Goal: Task Accomplishment & Management: Complete application form

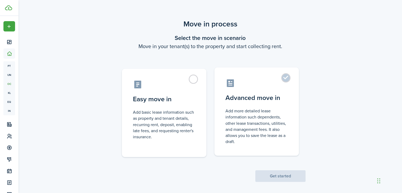
click at [287, 82] on label "Advanced move in Add more detailed lease information such dependents, other lea…" at bounding box center [256, 111] width 85 height 88
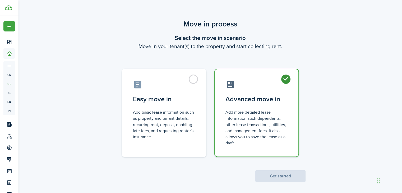
radio input "true"
click at [268, 177] on button "Get started" at bounding box center [280, 176] width 50 height 12
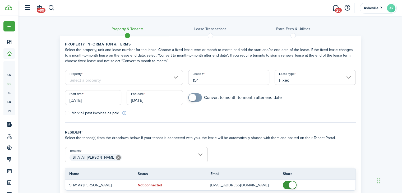
click at [100, 76] on input "Property" at bounding box center [124, 77] width 118 height 15
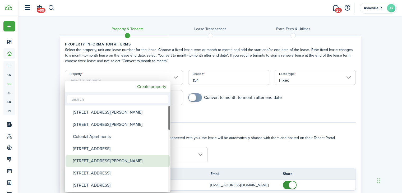
click at [100, 163] on div "[STREET_ADDRESS][PERSON_NAME]" at bounding box center [120, 161] width 94 height 12
type input "[STREET_ADDRESS][PERSON_NAME]"
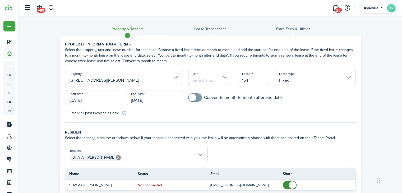
click at [213, 75] on input "Unit" at bounding box center [210, 77] width 44 height 15
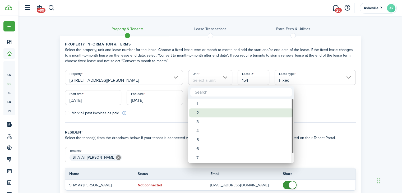
click at [202, 113] on div "2" at bounding box center [243, 112] width 94 height 9
type input "2"
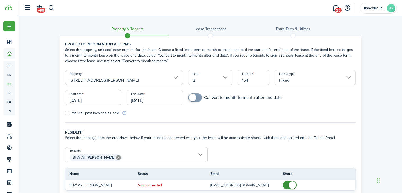
checkbox input "true"
click at [195, 98] on span at bounding box center [192, 97] width 7 height 7
click at [88, 101] on input "[DATE]" at bounding box center [93, 97] width 56 height 15
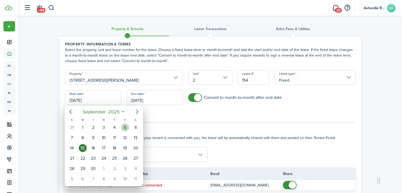
click at [125, 128] on div "5" at bounding box center [125, 127] width 8 height 8
type input "[DATE]"
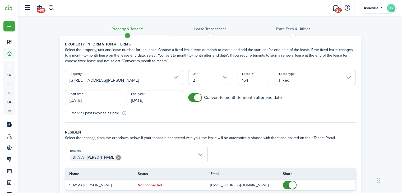
click at [139, 102] on input "[DATE]" at bounding box center [155, 97] width 56 height 15
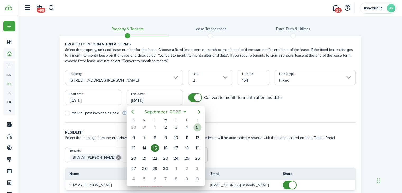
click at [195, 128] on div "5" at bounding box center [198, 127] width 8 height 8
type input "[DATE]"
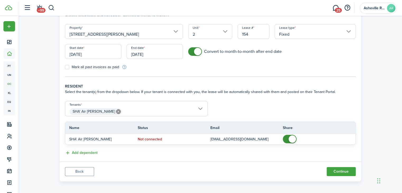
scroll to position [48, 0]
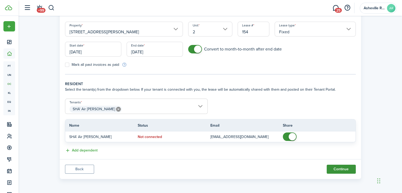
click at [336, 170] on button "Continue" at bounding box center [341, 169] width 29 height 9
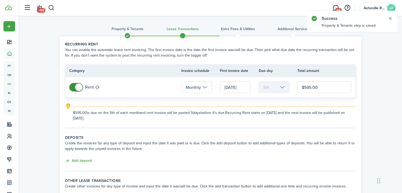
drag, startPoint x: 324, startPoint y: 87, endPoint x: 302, endPoint y: 90, distance: 22.4
click at [302, 90] on input "$595.00" at bounding box center [325, 87] width 54 height 12
type input "$995.00"
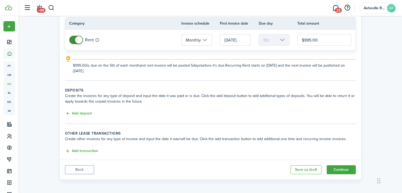
scroll to position [48, 0]
click at [239, 39] on input "[DATE]" at bounding box center [235, 40] width 31 height 12
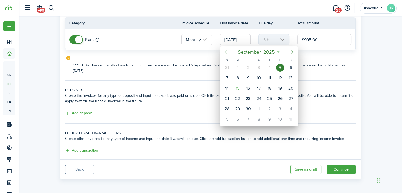
click at [291, 49] on icon "Next page" at bounding box center [292, 52] width 6 height 6
click at [258, 69] on div "1" at bounding box center [259, 68] width 8 height 8
type input "[DATE]"
type input "1st"
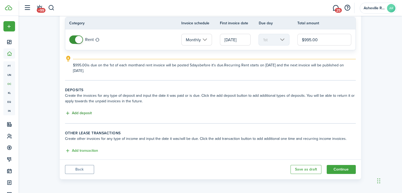
click at [86, 112] on button "Add deposit" at bounding box center [78, 113] width 27 height 6
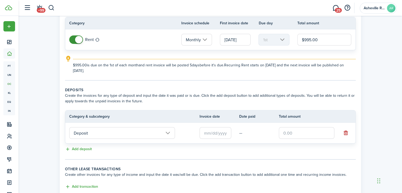
click at [92, 135] on input "Deposit" at bounding box center [122, 133] width 106 height 12
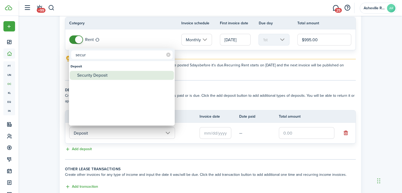
type input "secur"
click at [108, 74] on div "Security Deposit" at bounding box center [124, 75] width 94 height 9
type input "Deposit / Security Deposit"
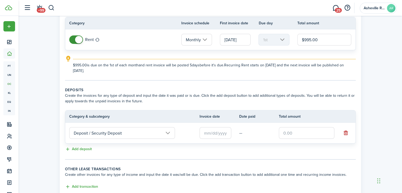
click at [207, 134] on input "text" at bounding box center [216, 133] width 32 height 12
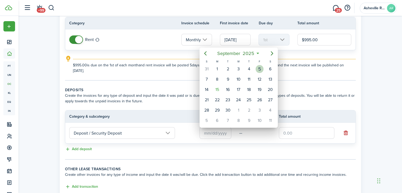
click at [260, 71] on div "5" at bounding box center [260, 69] width 8 height 8
type input "[DATE]"
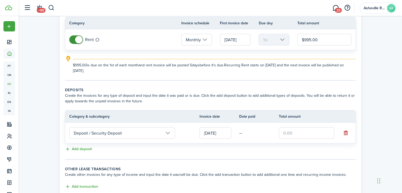
click at [300, 132] on input "text" at bounding box center [307, 133] width 56 height 12
type input "$995.00"
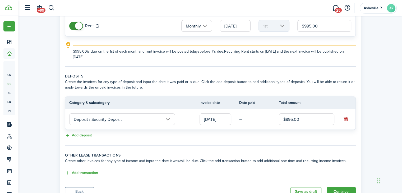
scroll to position [83, 0]
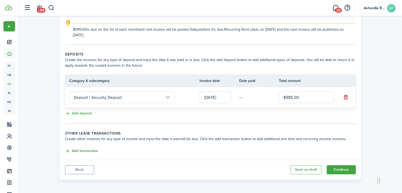
click at [89, 150] on button "Add transaction" at bounding box center [81, 151] width 33 height 6
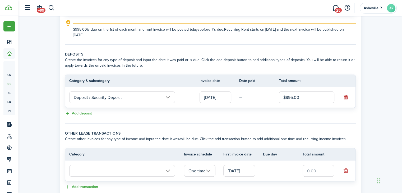
click at [110, 171] on input "text" at bounding box center [122, 171] width 106 height 12
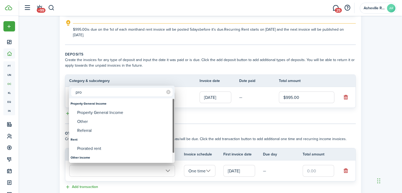
type input "pro"
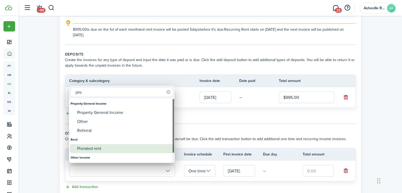
click at [105, 152] on div "Prorated rent" at bounding box center [124, 148] width 94 height 9
type input "Rent / Prorated rent"
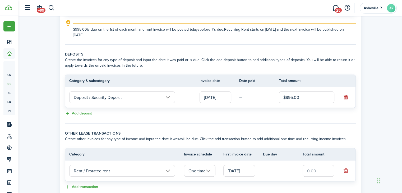
click at [306, 171] on input "text" at bounding box center [319, 171] width 32 height 12
type input "$829.16"
drag, startPoint x: 396, startPoint y: 166, endPoint x: 216, endPoint y: 135, distance: 182.7
click at [216, 135] on wizard-step-header-title "Other lease transactions" at bounding box center [210, 134] width 291 height 6
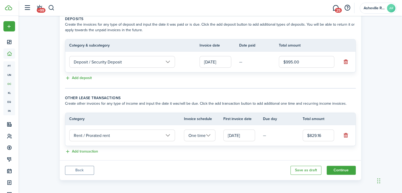
scroll to position [119, 0]
click at [339, 168] on button "Continue" at bounding box center [341, 169] width 29 height 9
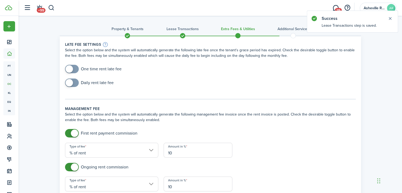
checkbox input "true"
click at [68, 69] on span at bounding box center [69, 68] width 7 height 7
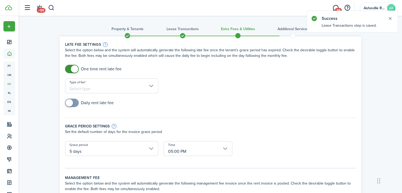
click at [120, 88] on input "Type of fee" at bounding box center [111, 86] width 93 height 15
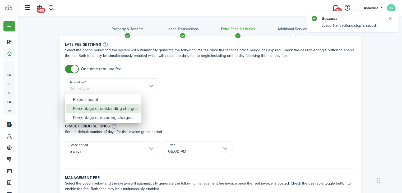
click at [115, 110] on div "Percentage of outstanding charges" at bounding box center [105, 108] width 65 height 9
type input "Percentage of outstanding charges"
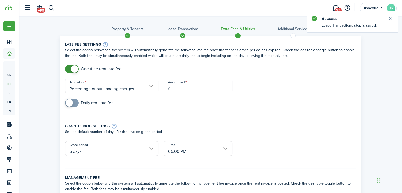
click at [180, 86] on input "Amount in %" at bounding box center [198, 86] width 69 height 15
type input "5"
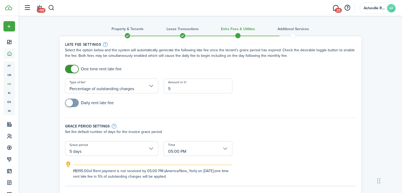
click at [130, 144] on input "5 days" at bounding box center [111, 148] width 93 height 15
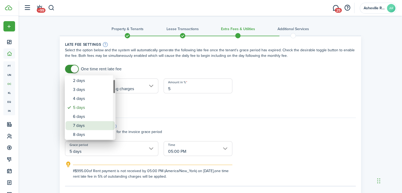
click at [102, 126] on div "7 days" at bounding box center [92, 125] width 39 height 9
type input "7 days"
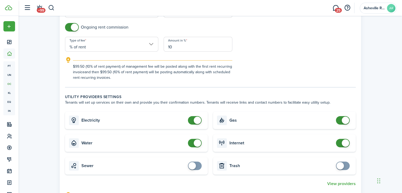
scroll to position [238, 0]
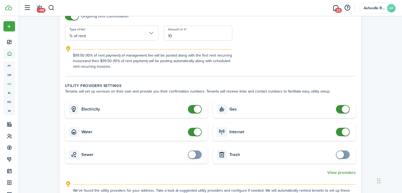
checkbox input "false"
click at [198, 130] on span at bounding box center [197, 131] width 7 height 7
checkbox input "false"
click at [346, 109] on span at bounding box center [345, 109] width 7 height 7
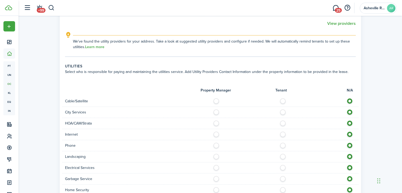
scroll to position [397, 0]
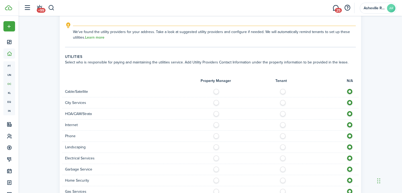
click at [284, 125] on label at bounding box center [284, 123] width 9 height 3
radio input "true"
click at [212, 145] on div at bounding box center [284, 147] width 148 height 6
click at [217, 145] on label at bounding box center [217, 145] width 9 height 3
click at [284, 145] on label at bounding box center [284, 145] width 9 height 3
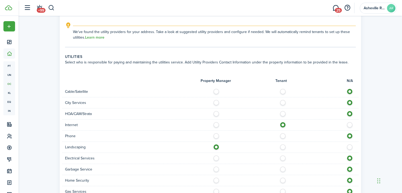
radio input "false"
radio input "true"
click at [218, 145] on label at bounding box center [217, 145] width 9 height 3
radio input "true"
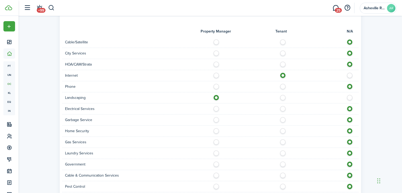
scroll to position [450, 0]
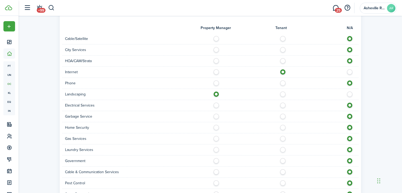
click at [284, 103] on label at bounding box center [284, 104] width 9 height 3
radio input "true"
click at [216, 126] on label at bounding box center [217, 126] width 9 height 3
radio input "true"
click at [214, 137] on label at bounding box center [217, 137] width 9 height 3
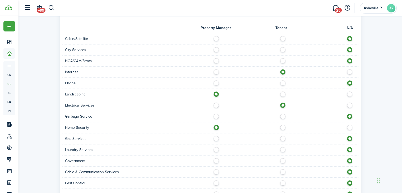
radio input "true"
click at [217, 147] on label at bounding box center [217, 148] width 9 height 3
radio input "true"
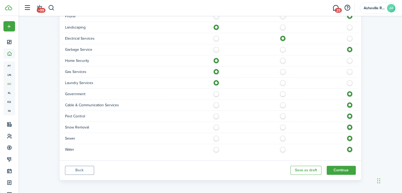
click at [217, 113] on label at bounding box center [217, 114] width 9 height 3
radio input "true"
click at [214, 148] on label at bounding box center [217, 148] width 9 height 3
radio input "true"
click at [218, 136] on label at bounding box center [217, 137] width 9 height 3
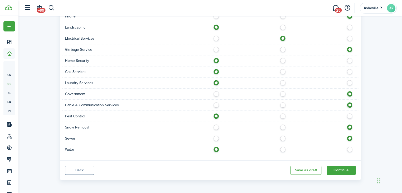
radio input "true"
click at [330, 169] on button "Continue" at bounding box center [341, 170] width 29 height 9
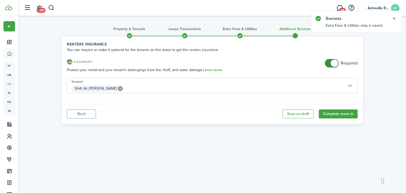
checkbox input "false"
click at [332, 62] on span at bounding box center [334, 63] width 7 height 7
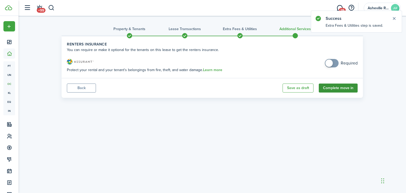
click at [332, 86] on button "Complete move in" at bounding box center [338, 88] width 39 height 9
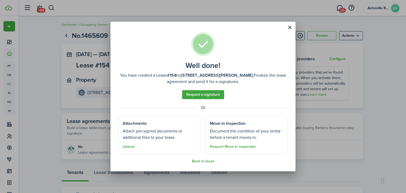
click at [166, 137] on well-done-section-description "Attach pre-signed documents or additional files to your lease." at bounding box center [160, 134] width 74 height 13
click at [132, 145] on button "Upload" at bounding box center [129, 147] width 12 height 4
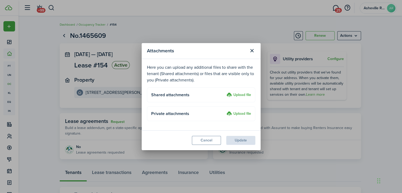
click at [239, 94] on label "Upload file" at bounding box center [239, 95] width 25 height 6
click at [225, 92] on input "Upload file" at bounding box center [225, 92] width 0 height 0
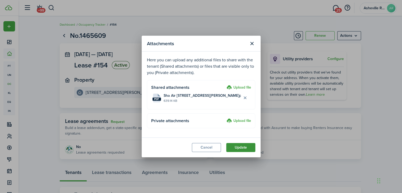
click at [232, 146] on button "Update" at bounding box center [240, 147] width 29 height 9
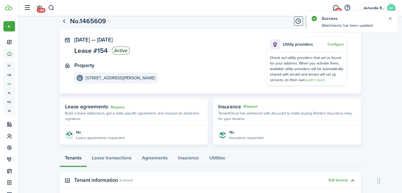
scroll to position [26, 0]
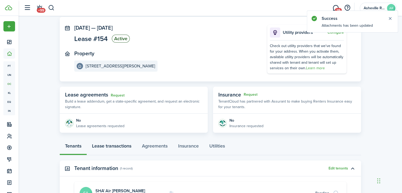
click at [124, 144] on link "Lease transactions" at bounding box center [112, 147] width 50 height 16
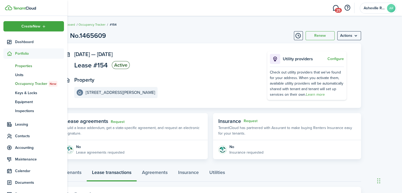
click at [25, 66] on span "Properties" at bounding box center [39, 66] width 49 height 6
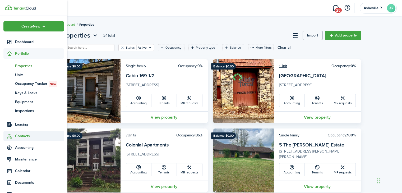
click at [31, 135] on span "Contacts" at bounding box center [39, 136] width 49 height 6
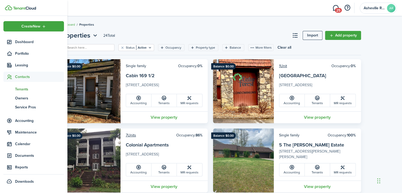
click at [17, 88] on span "Tenants" at bounding box center [39, 89] width 49 height 6
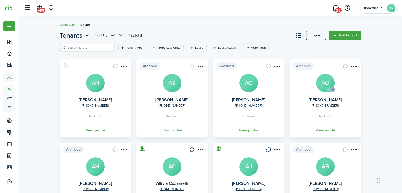
click at [96, 48] on input "search" at bounding box center [89, 47] width 47 height 5
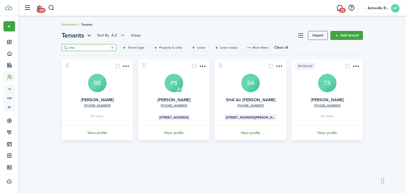
type input "sha"
click at [248, 88] on avatar-text "SA" at bounding box center [250, 83] width 19 height 19
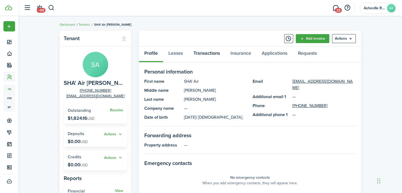
click at [208, 55] on link "Transactions" at bounding box center [206, 55] width 37 height 16
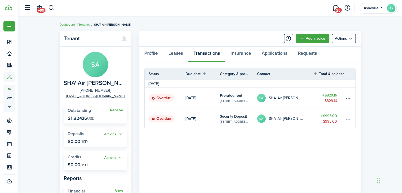
click at [259, 116] on avatar-text "SA" at bounding box center [261, 119] width 8 height 8
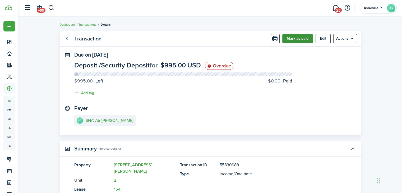
click at [302, 40] on button "Mark as paid" at bounding box center [297, 38] width 31 height 9
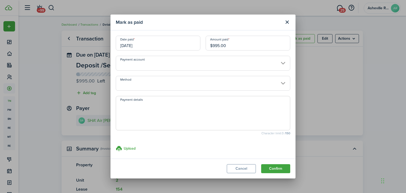
click at [152, 81] on input "Method" at bounding box center [203, 83] width 175 height 15
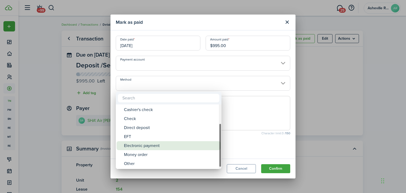
click at [152, 145] on div "Electronic payment" at bounding box center [171, 145] width 94 height 9
type input "Electronic payment"
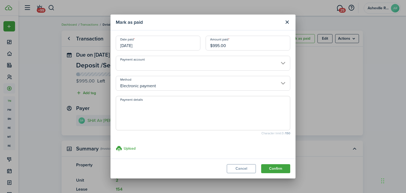
click at [153, 112] on textarea "Payment details" at bounding box center [203, 114] width 174 height 25
type textarea "Zelle Payment"
click at [274, 168] on button "Confirm" at bounding box center [275, 168] width 29 height 9
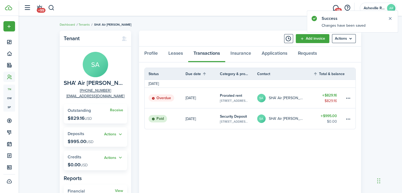
click at [83, 118] on p "$829.16 USD" at bounding box center [80, 118] width 24 height 5
click at [264, 99] on avatar-text "SA" at bounding box center [261, 98] width 8 height 8
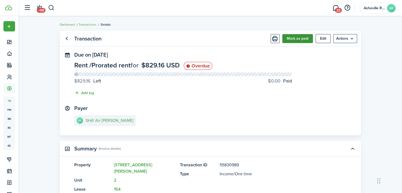
click at [307, 39] on button "Mark as paid" at bounding box center [297, 38] width 31 height 9
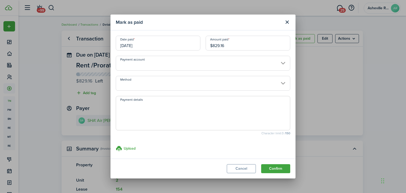
click at [182, 82] on input "Method" at bounding box center [203, 83] width 175 height 15
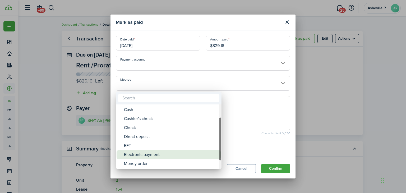
click at [155, 152] on div "Electronic payment" at bounding box center [171, 154] width 94 height 9
type input "Electronic payment"
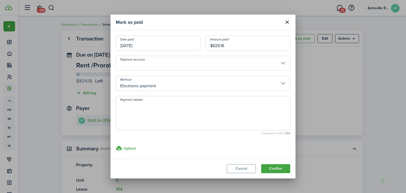
click at [158, 123] on textarea "Payment details" at bounding box center [203, 114] width 174 height 25
type textarea "Zelle Payment September rent"
click at [275, 168] on button "Confirm" at bounding box center [275, 168] width 29 height 9
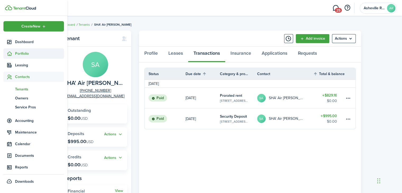
click at [20, 55] on span "Portfolio" at bounding box center [39, 54] width 49 height 6
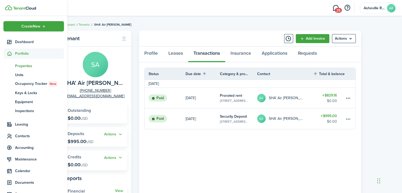
click at [21, 66] on span "Properties" at bounding box center [39, 66] width 49 height 6
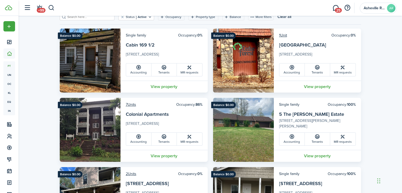
scroll to position [79, 0]
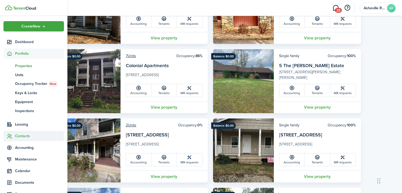
click at [20, 133] on span "Contacts" at bounding box center [33, 136] width 61 height 10
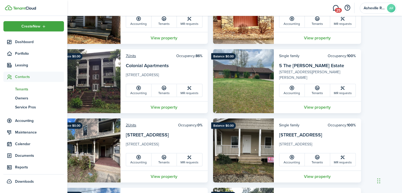
click at [25, 88] on span "Tenants" at bounding box center [39, 89] width 49 height 6
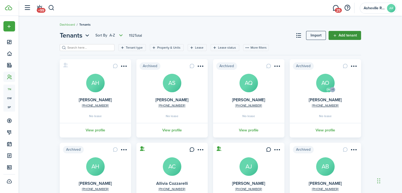
click at [354, 32] on link "Add tenant" at bounding box center [345, 35] width 33 height 9
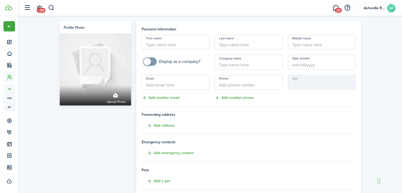
click at [171, 41] on input "First name" at bounding box center [176, 42] width 68 height 15
type input "[PERSON_NAME]"
type input "P"
type input "[PERSON_NAME]"
click at [309, 43] on input "Middle name" at bounding box center [322, 42] width 68 height 15
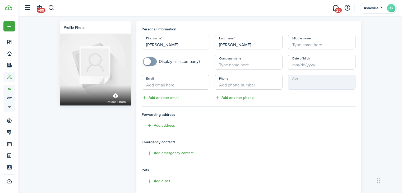
click at [301, 63] on input "Date of birth" at bounding box center [322, 62] width 68 height 15
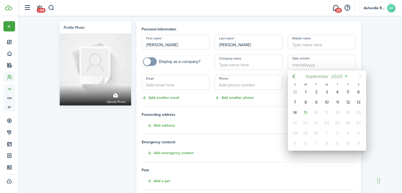
click at [333, 76] on span "2025" at bounding box center [337, 77] width 14 height 10
click at [293, 76] on icon "Previous page" at bounding box center [294, 76] width 6 height 6
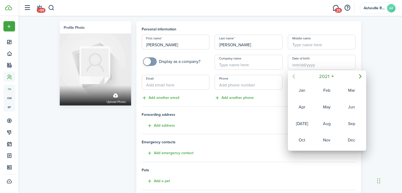
click at [293, 76] on icon "Previous page" at bounding box center [294, 76] width 6 height 6
click at [335, 76] on div "2017" at bounding box center [327, 77] width 56 height 10
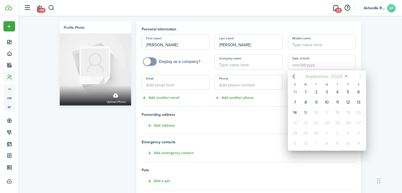
click at [333, 75] on span "2025" at bounding box center [337, 77] width 14 height 10
click at [324, 78] on span "2025" at bounding box center [324, 77] width 14 height 10
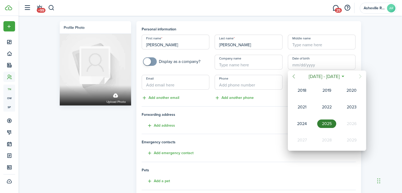
click at [292, 79] on icon "Previous page" at bounding box center [294, 76] width 6 height 6
click at [360, 77] on icon "Next page" at bounding box center [360, 76] width 6 height 6
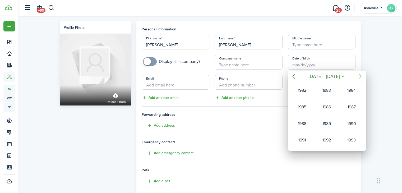
click at [360, 77] on icon "Next page" at bounding box center [360, 76] width 6 height 6
click at [354, 91] on div "1996" at bounding box center [351, 90] width 19 height 8
click at [329, 136] on div "Nov" at bounding box center [326, 140] width 19 height 8
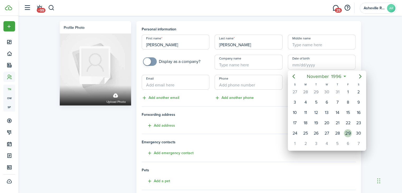
click at [350, 129] on div "29" at bounding box center [348, 133] width 8 height 8
type input "[DATE]"
type input "28"
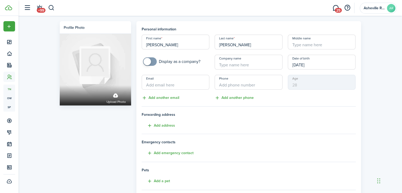
click at [183, 84] on input "Email" at bounding box center [176, 82] width 68 height 15
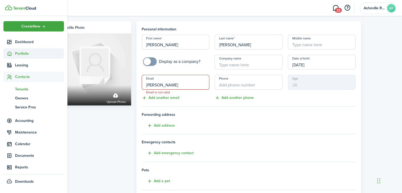
type input "[PERSON_NAME]"
click at [19, 53] on span "Portfolio" at bounding box center [39, 54] width 49 height 6
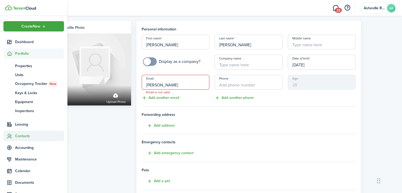
click at [18, 138] on span "Contacts" at bounding box center [39, 136] width 49 height 6
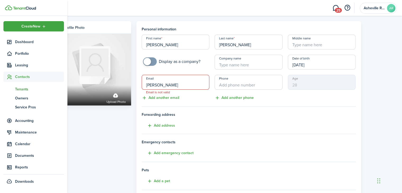
click at [33, 90] on span "Tenants" at bounding box center [39, 89] width 49 height 6
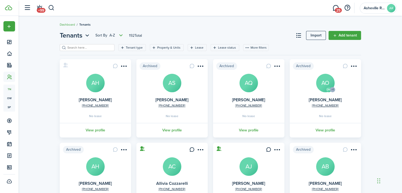
click at [92, 47] on input "search" at bounding box center [89, 47] width 47 height 5
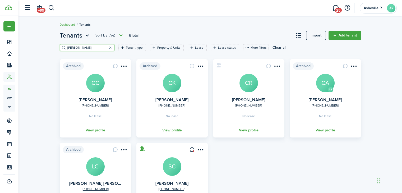
type input "[PERSON_NAME]"
click at [249, 89] on avatar-text "CR" at bounding box center [249, 83] width 19 height 19
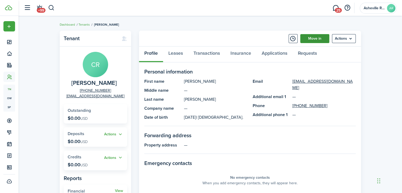
click at [314, 42] on link "Move in" at bounding box center [314, 38] width 29 height 9
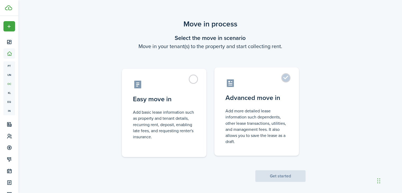
click at [284, 77] on label "Advanced move in Add more detailed lease information such dependents, other lea…" at bounding box center [256, 111] width 85 height 88
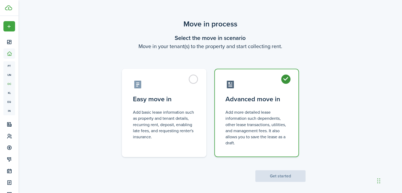
radio input "true"
click at [270, 176] on button "Get started" at bounding box center [280, 176] width 50 height 12
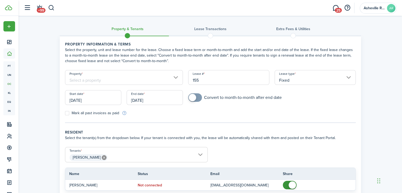
click at [89, 73] on input "Property" at bounding box center [124, 77] width 118 height 15
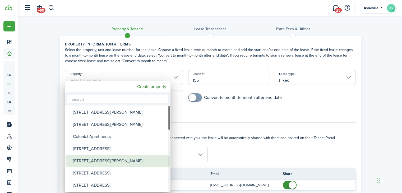
click at [94, 161] on div "[STREET_ADDRESS][PERSON_NAME]" at bounding box center [120, 161] width 94 height 12
type input "[STREET_ADDRESS][PERSON_NAME]"
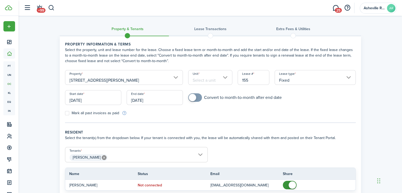
click at [213, 79] on input "Unit" at bounding box center [210, 77] width 44 height 15
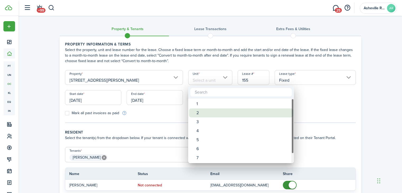
click at [205, 108] on div "2" at bounding box center [243, 112] width 94 height 9
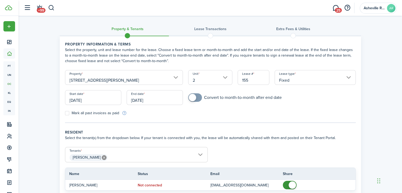
click at [198, 75] on input "2" at bounding box center [210, 77] width 44 height 15
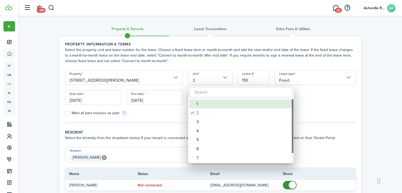
click at [200, 105] on div "1" at bounding box center [243, 103] width 94 height 9
type input "1"
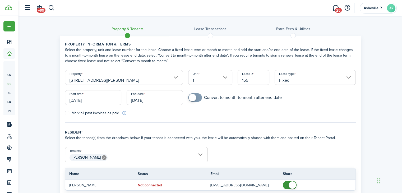
click at [79, 102] on input "[DATE]" at bounding box center [93, 97] width 56 height 15
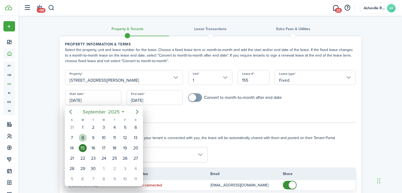
click at [83, 137] on div "8" at bounding box center [83, 138] width 8 height 8
type input "[DATE]"
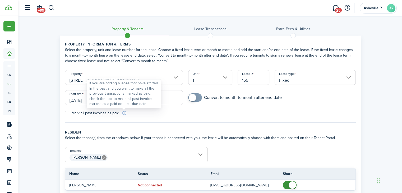
click at [135, 100] on div "If you are adding a lease that have started in the past and you want to make al…" at bounding box center [123, 94] width 69 height 26
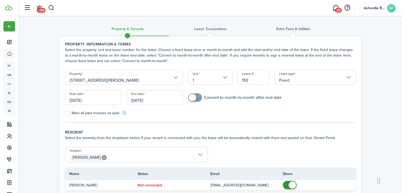
click at [166, 100] on input "[DATE]" at bounding box center [155, 97] width 56 height 15
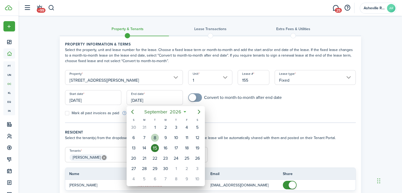
click at [159, 137] on div "8" at bounding box center [155, 138] width 11 height 10
type input "[DATE]"
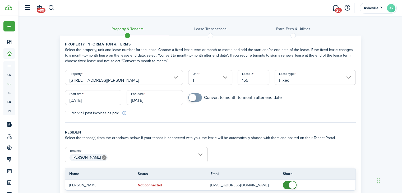
checkbox input "true"
click at [195, 99] on span at bounding box center [192, 97] width 7 height 7
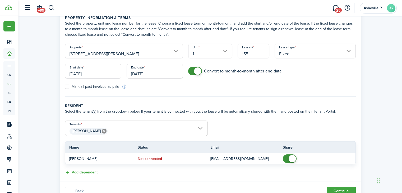
scroll to position [48, 0]
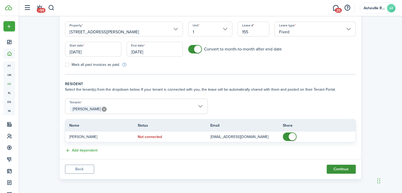
click at [340, 170] on button "Continue" at bounding box center [341, 169] width 29 height 9
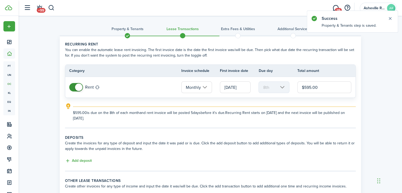
drag, startPoint x: 324, startPoint y: 86, endPoint x: 305, endPoint y: 89, distance: 19.3
click at [305, 89] on input "$595.00" at bounding box center [325, 87] width 54 height 12
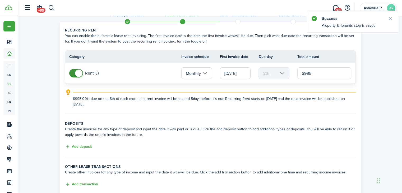
scroll to position [26, 0]
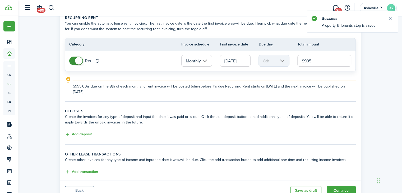
type input "$995.00"
click at [296, 96] on tc-wizard-step "Recurring rent You can enable the automatic lease rent invoicing. The first inv…" at bounding box center [210, 58] width 291 height 87
click at [229, 61] on input "[DATE]" at bounding box center [235, 61] width 31 height 12
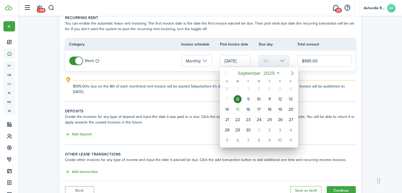
click at [292, 73] on icon "Next page" at bounding box center [292, 73] width 6 height 6
click at [259, 90] on div "1" at bounding box center [259, 89] width 8 height 8
type input "[DATE]"
type input "1st"
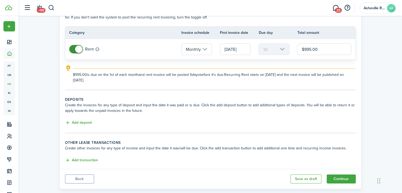
scroll to position [48, 0]
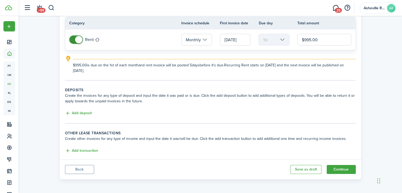
click at [83, 109] on lease-classic-deposit "Deposits Create the invoices for any type of deposit and input the date it was …" at bounding box center [210, 101] width 291 height 29
click at [83, 110] on button "Add deposit" at bounding box center [78, 113] width 27 height 6
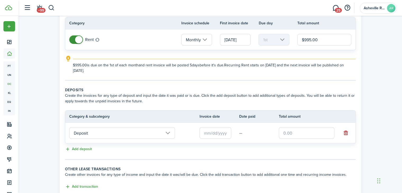
click at [129, 132] on input "Deposit" at bounding box center [122, 133] width 106 height 12
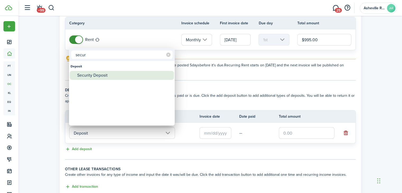
type input "secur"
click at [103, 78] on div "Security Deposit" at bounding box center [124, 75] width 94 height 9
type input "Deposit / Security Deposit"
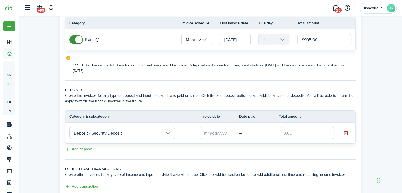
click at [219, 132] on input "text" at bounding box center [216, 133] width 32 height 12
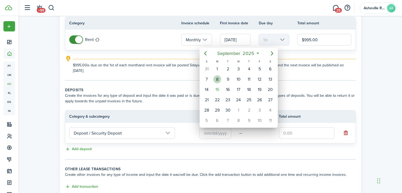
click at [218, 77] on div "8" at bounding box center [217, 79] width 8 height 8
type input "[DATE]"
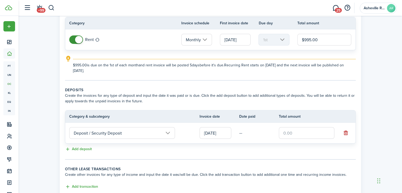
click at [298, 131] on input "text" at bounding box center [307, 133] width 56 height 12
type input "$995.00"
click at [86, 186] on button "Add transaction" at bounding box center [81, 187] width 33 height 6
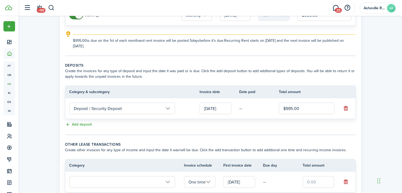
scroll to position [119, 0]
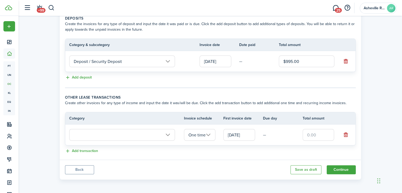
click at [90, 137] on input "text" at bounding box center [122, 135] width 106 height 12
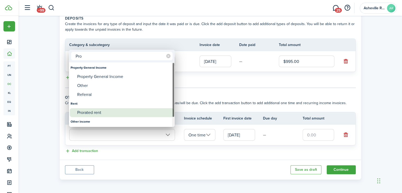
type input "Pro"
click at [84, 113] on div "Prorated rent" at bounding box center [124, 112] width 94 height 9
type input "Rent / Prorated rent"
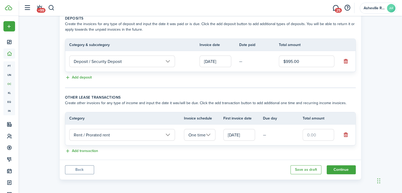
click at [318, 131] on input "text" at bounding box center [319, 135] width 32 height 12
type input "$729.66"
click at [350, 168] on button "Continue" at bounding box center [341, 169] width 29 height 9
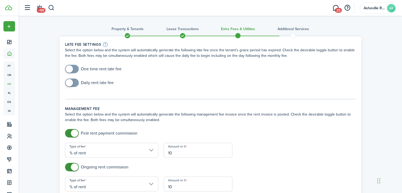
checkbox input "true"
click at [70, 67] on span at bounding box center [69, 68] width 7 height 7
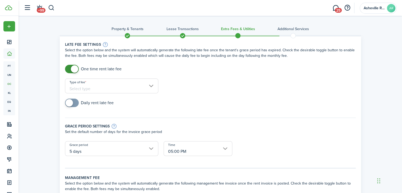
click at [87, 87] on input "Type of fee" at bounding box center [111, 86] width 93 height 15
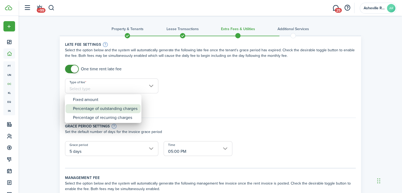
click at [106, 108] on div "Percentage of outstanding charges" at bounding box center [105, 108] width 65 height 9
type input "Percentage of outstanding charges"
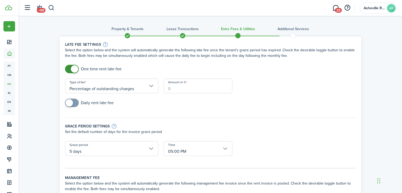
click at [184, 87] on input "Amount in %" at bounding box center [198, 86] width 69 height 15
type input "5"
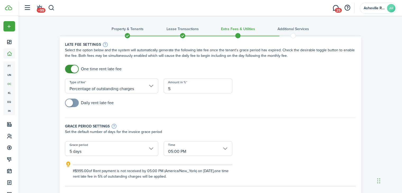
click at [121, 147] on input "5 days" at bounding box center [111, 148] width 93 height 15
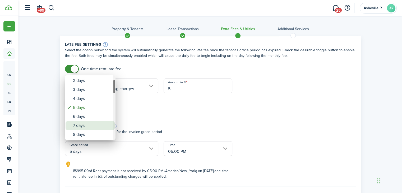
click at [86, 125] on div "7 days" at bounding box center [92, 125] width 39 height 9
type input "7 days"
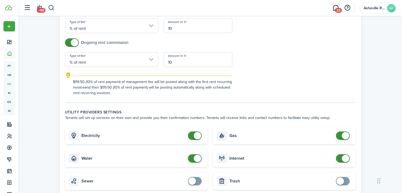
scroll to position [238, 0]
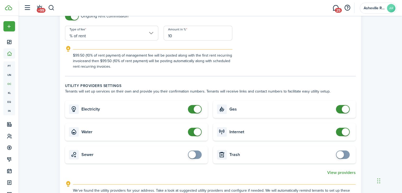
checkbox input "false"
click at [194, 132] on span at bounding box center [194, 132] width 5 height 8
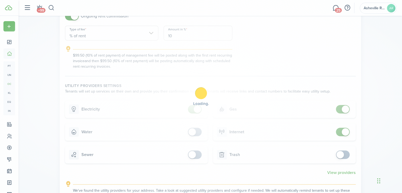
click at [344, 109] on div "Loading" at bounding box center [201, 96] width 402 height 193
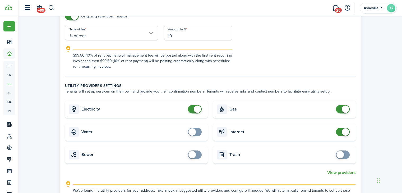
checkbox input "false"
click at [347, 109] on span at bounding box center [345, 109] width 7 height 7
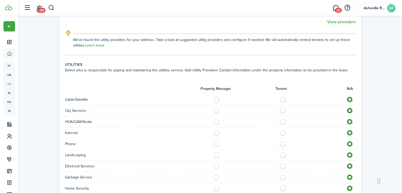
scroll to position [423, 0]
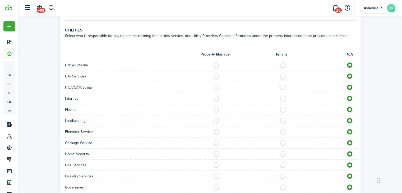
click at [284, 96] on label at bounding box center [284, 97] width 9 height 3
radio input "true"
click at [214, 118] on label at bounding box center [217, 119] width 9 height 3
radio input "true"
click at [284, 130] on label at bounding box center [284, 130] width 9 height 3
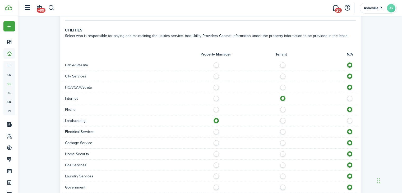
radio input "true"
click at [215, 142] on label at bounding box center [217, 141] width 9 height 3
radio input "true"
click at [216, 154] on label at bounding box center [217, 152] width 9 height 3
radio input "true"
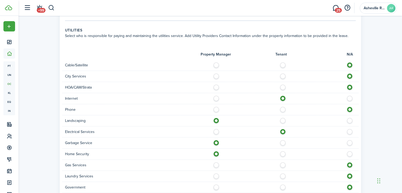
click at [217, 164] on label at bounding box center [217, 163] width 9 height 3
radio input "true"
click at [216, 173] on label at bounding box center [217, 174] width 9 height 3
radio input "true"
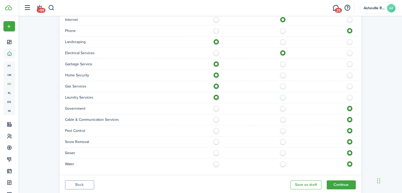
scroll to position [502, 0]
click at [216, 141] on label at bounding box center [217, 140] width 9 height 3
radio input "true"
click at [216, 141] on label at bounding box center [217, 140] width 9 height 3
click at [218, 129] on label at bounding box center [217, 128] width 9 height 3
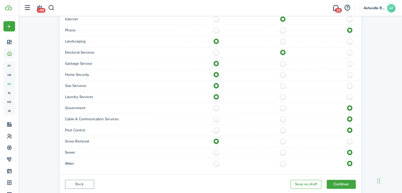
radio input "true"
click at [348, 140] on label at bounding box center [351, 140] width 9 height 3
radio input "false"
radio input "true"
click at [216, 163] on label at bounding box center [217, 162] width 9 height 3
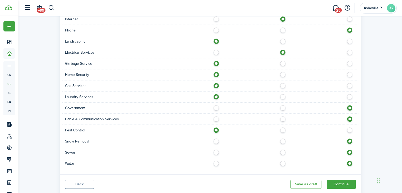
radio input "true"
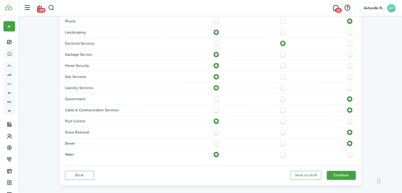
scroll to position [516, 0]
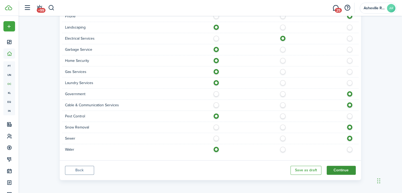
click at [346, 168] on button "Continue" at bounding box center [341, 170] width 29 height 9
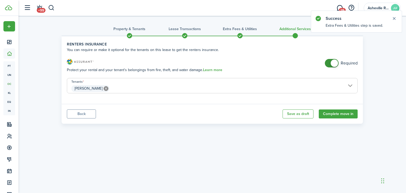
checkbox input "false"
click at [335, 61] on span at bounding box center [334, 63] width 7 height 7
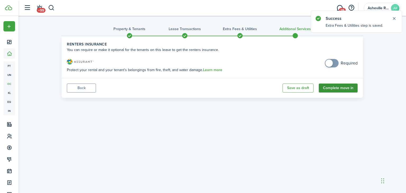
click at [328, 90] on button "Complete move in" at bounding box center [338, 88] width 39 height 9
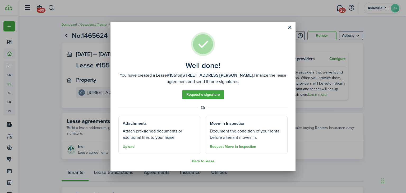
click at [125, 147] on button "Upload" at bounding box center [129, 147] width 12 height 4
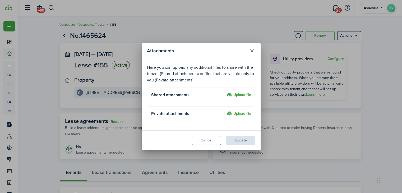
click at [240, 95] on label "Upload file" at bounding box center [239, 95] width 25 height 6
click at [225, 92] on input "Upload file" at bounding box center [225, 92] width 0 height 0
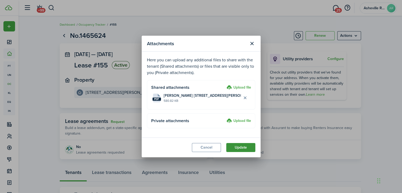
click at [231, 148] on button "Update" at bounding box center [240, 147] width 29 height 9
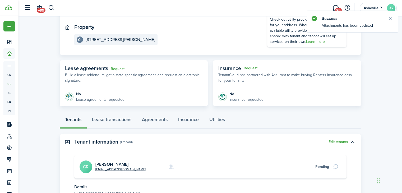
scroll to position [100, 0]
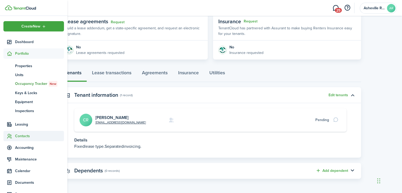
click at [30, 133] on span "Contacts" at bounding box center [39, 136] width 49 height 6
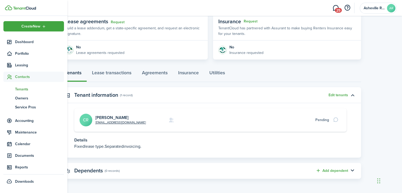
click at [25, 87] on span "Tenants" at bounding box center [39, 89] width 49 height 6
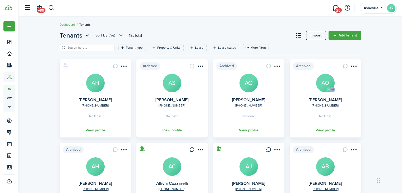
click at [84, 50] on filter-search at bounding box center [87, 47] width 55 height 7
click at [84, 49] on input "search" at bounding box center [89, 47] width 47 height 5
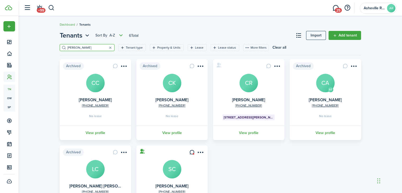
type input "[PERSON_NAME]"
click at [249, 82] on avatar-text "CR" at bounding box center [249, 83] width 19 height 19
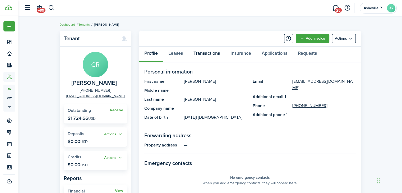
click at [196, 52] on link "Transactions" at bounding box center [206, 55] width 37 height 16
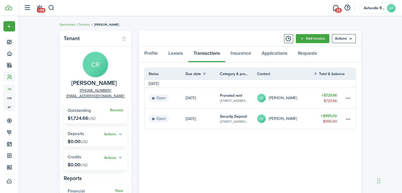
click at [263, 119] on avatar-text "CR" at bounding box center [261, 119] width 8 height 8
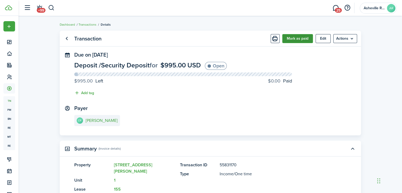
click at [292, 38] on button "Mark as paid" at bounding box center [297, 38] width 31 height 9
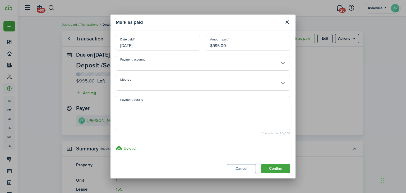
click at [165, 82] on input "Method" at bounding box center [203, 83] width 175 height 15
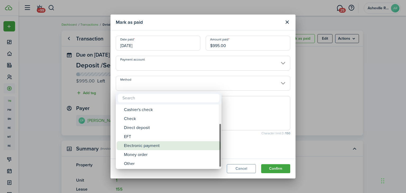
click at [159, 146] on div "Electronic payment" at bounding box center [171, 145] width 94 height 9
type input "Electronic payment"
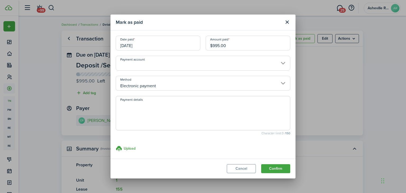
click at [164, 106] on textarea "Payment details" at bounding box center [203, 114] width 174 height 25
type textarea "Zelle Payment"
click at [276, 169] on button "Confirm" at bounding box center [275, 168] width 29 height 9
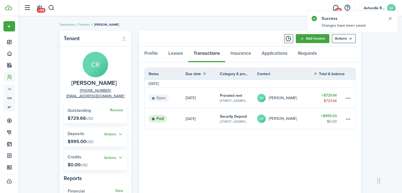
click at [73, 114] on widget-stats "Receive Outstanding $729.66 USD" at bounding box center [95, 113] width 63 height 19
click at [110, 106] on widget-stats "Receive Outstanding $729.66 USD" at bounding box center [95, 113] width 63 height 19
click at [115, 109] on link "Receive" at bounding box center [116, 110] width 13 height 4
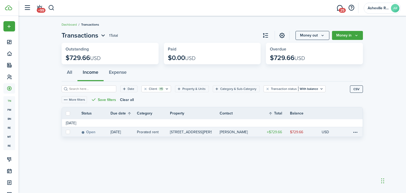
click at [68, 130] on label at bounding box center [68, 132] width 4 height 4
click at [66, 132] on input "checkbox" at bounding box center [66, 132] width 0 height 0
checkbox input "true"
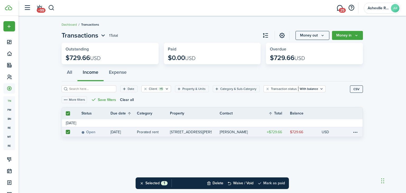
click at [266, 184] on button "Mark as paid" at bounding box center [272, 183] width 28 height 12
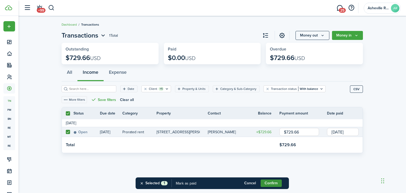
click at [264, 183] on button "Confirm" at bounding box center [271, 183] width 21 height 7
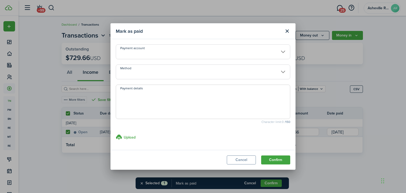
click at [136, 72] on input "Method" at bounding box center [203, 72] width 175 height 15
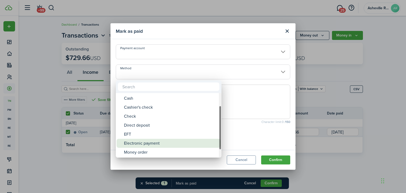
click at [154, 144] on div "Electronic payment" at bounding box center [171, 143] width 94 height 9
type input "Electronic payment"
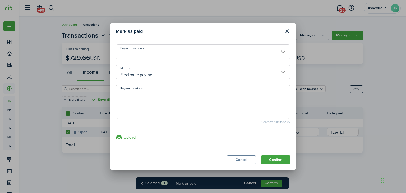
click at [159, 112] on textarea "Payment details" at bounding box center [203, 103] width 174 height 25
type textarea "Zelle Sept payment"
click at [273, 160] on button "Confirm" at bounding box center [275, 159] width 29 height 9
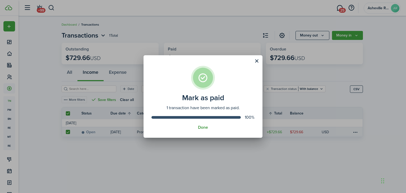
click at [200, 127] on button "Done" at bounding box center [203, 127] width 10 height 5
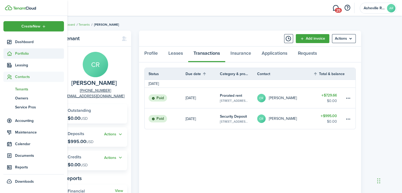
click at [17, 56] on span "Portfolio" at bounding box center [39, 54] width 49 height 6
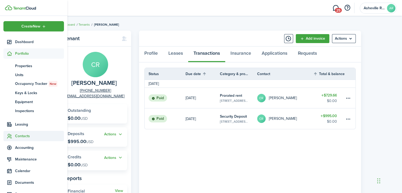
click at [19, 134] on span "Contacts" at bounding box center [39, 136] width 49 height 6
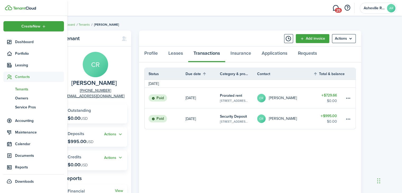
click at [20, 89] on span "Tenants" at bounding box center [39, 89] width 49 height 6
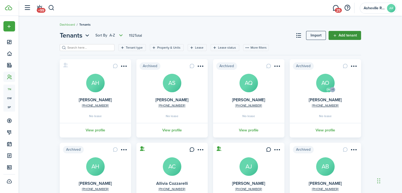
click at [345, 35] on link "Add tenant" at bounding box center [345, 35] width 33 height 9
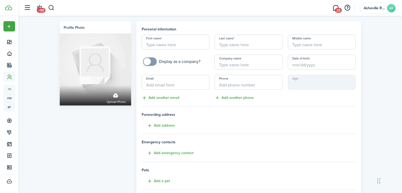
click at [180, 44] on input "First name" at bounding box center [176, 42] width 68 height 15
type input "[PERSON_NAME]"
type input "S"
type input "[PERSON_NAME]"
click at [316, 65] on input "Date of birth" at bounding box center [322, 62] width 68 height 15
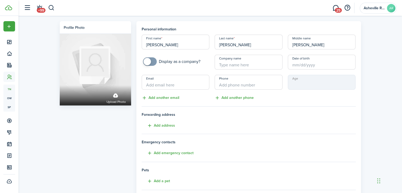
type input "[PERSON_NAME]"
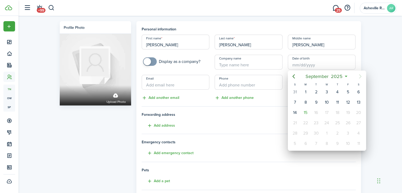
click at [205, 81] on div at bounding box center [201, 97] width 487 height 278
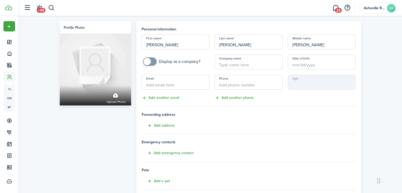
click at [205, 81] on input "Email" at bounding box center [176, 82] width 68 height 15
type input "[EMAIL_ADDRESS][DOMAIN_NAME]"
click at [277, 88] on mobiscroll-phone "Phone +1" at bounding box center [249, 82] width 68 height 15
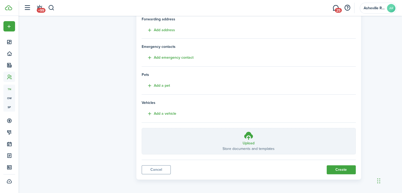
scroll to position [96, 0]
type input "[PHONE_NUMBER]"
click at [334, 167] on button "Create" at bounding box center [341, 169] width 29 height 9
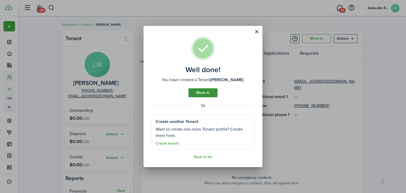
click at [201, 92] on link "Move in" at bounding box center [203, 92] width 29 height 9
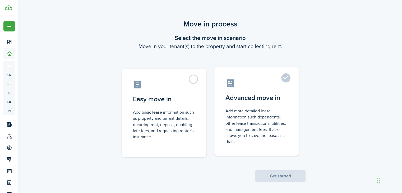
click at [281, 77] on label "Advanced move in Add more detailed lease information such dependents, other lea…" at bounding box center [256, 111] width 85 height 88
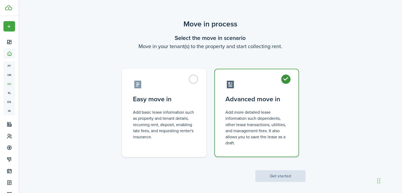
radio input "true"
click at [281, 179] on button "Get started" at bounding box center [280, 176] width 50 height 12
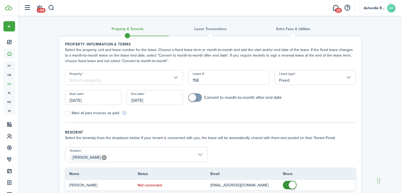
click at [122, 79] on input "Property" at bounding box center [124, 77] width 118 height 15
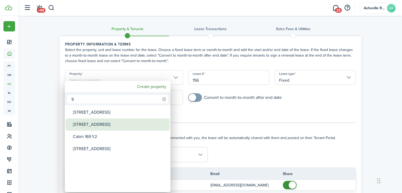
type input "9"
click at [76, 126] on div "[STREET_ADDRESS]" at bounding box center [120, 124] width 94 height 12
type input "[STREET_ADDRESS]"
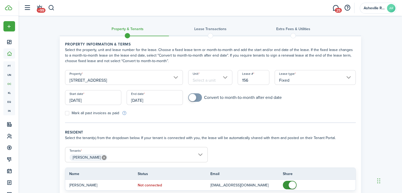
click at [202, 71] on input "Unit" at bounding box center [210, 77] width 44 height 15
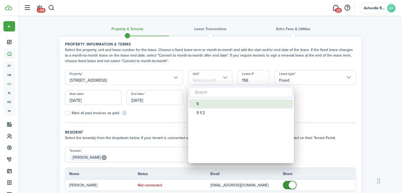
click at [196, 104] on span "Unit" at bounding box center [192, 103] width 7 height 7
type input "9"
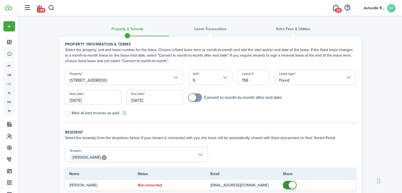
checkbox input "true"
click at [191, 99] on span at bounding box center [192, 97] width 7 height 7
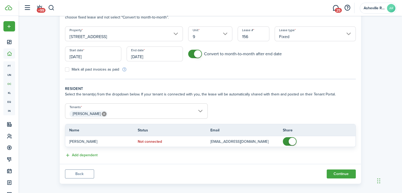
scroll to position [48, 0]
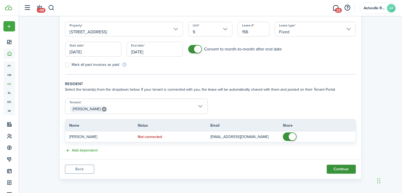
click at [341, 168] on button "Continue" at bounding box center [341, 169] width 29 height 9
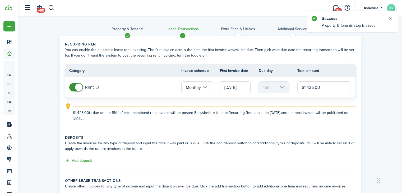
drag, startPoint x: 323, startPoint y: 86, endPoint x: 303, endPoint y: 87, distance: 20.9
click at [303, 87] on input "$1,425.00" at bounding box center [325, 87] width 54 height 12
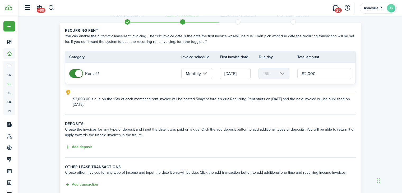
scroll to position [26, 0]
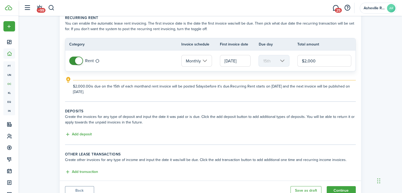
click at [245, 65] on input "[DATE]" at bounding box center [235, 61] width 31 height 12
type input "$2,000.00"
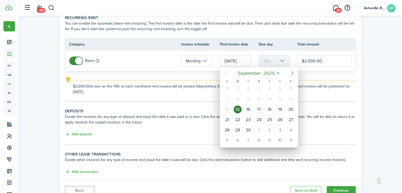
click at [293, 72] on icon "Next page" at bounding box center [292, 73] width 2 height 4
click at [293, 74] on icon "Next page" at bounding box center [292, 73] width 6 height 6
click at [258, 89] on div "1" at bounding box center [259, 89] width 8 height 8
type input "[DATE]"
type input "1st"
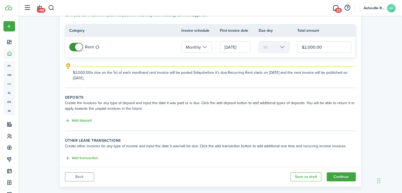
scroll to position [48, 0]
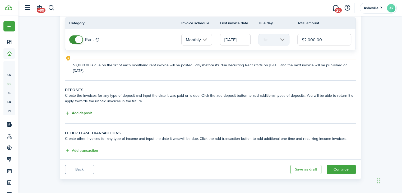
click at [84, 111] on button "Add deposit" at bounding box center [78, 113] width 27 height 6
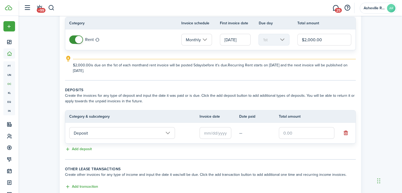
click at [105, 129] on input "Deposit" at bounding box center [122, 133] width 106 height 12
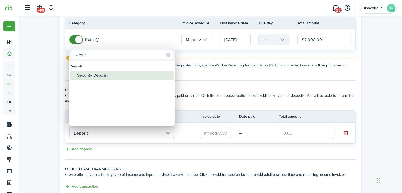
type input "secur"
click at [108, 77] on div "Security Deposit" at bounding box center [124, 75] width 94 height 9
type input "Deposit / Security Deposit"
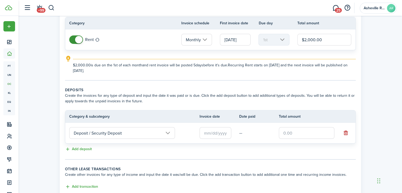
click at [203, 132] on input "text" at bounding box center [216, 133] width 32 height 12
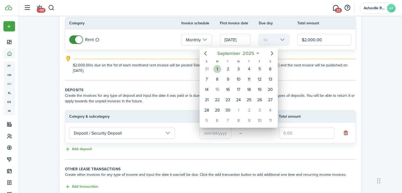
click at [220, 72] on div "[DATE]" at bounding box center [217, 69] width 11 height 10
type input "[DATE]"
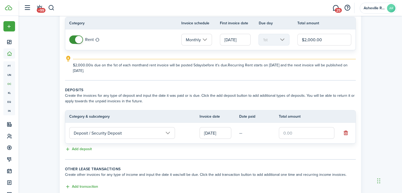
click at [308, 132] on input "text" at bounding box center [307, 133] width 56 height 12
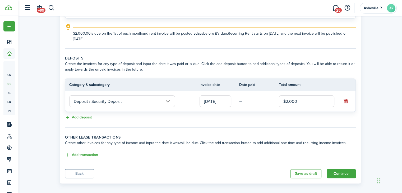
scroll to position [83, 0]
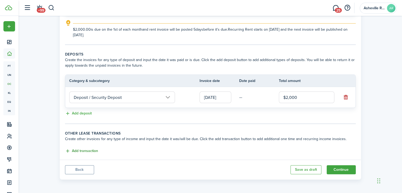
type input "$2,000.00"
click at [97, 150] on button "Add transaction" at bounding box center [81, 151] width 33 height 6
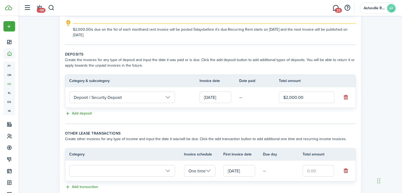
click at [93, 172] on input "text" at bounding box center [122, 171] width 106 height 12
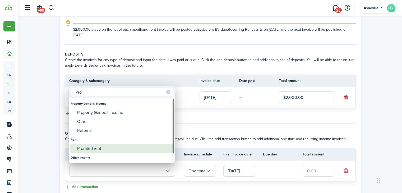
type input "Pro"
click at [83, 146] on div "Prorated rent" at bounding box center [124, 148] width 94 height 9
type input "Rent / Prorated rent"
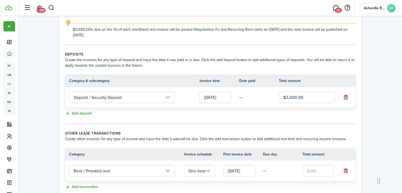
click at [322, 175] on input "text" at bounding box center [319, 171] width 32 height 12
type input "$1,000.00"
click at [348, 158] on tr "Category Invoice schedule First invoice date Due day Total amount" at bounding box center [210, 154] width 290 height 12
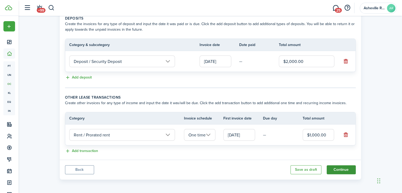
click at [340, 169] on button "Continue" at bounding box center [341, 169] width 29 height 9
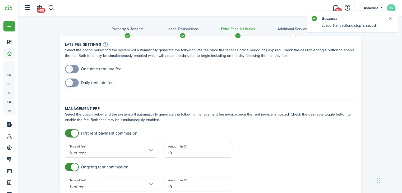
checkbox input "true"
click at [72, 71] on span at bounding box center [71, 69] width 5 height 8
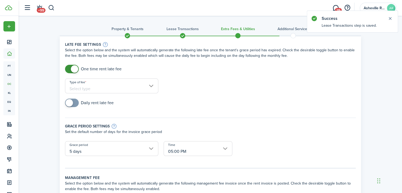
click at [80, 87] on input "Type of fee" at bounding box center [111, 86] width 93 height 15
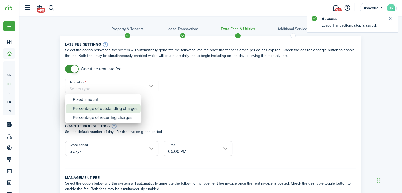
click at [95, 107] on div "Percentage of outstanding charges" at bounding box center [105, 108] width 65 height 9
type input "Percentage of outstanding charges"
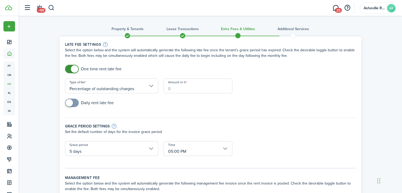
click at [174, 86] on input "Amount in %" at bounding box center [198, 86] width 69 height 15
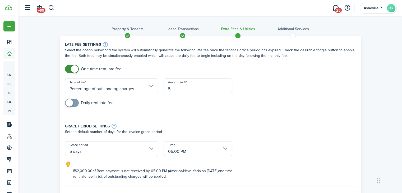
click at [143, 153] on input "5 days" at bounding box center [111, 148] width 93 height 15
type input "5"
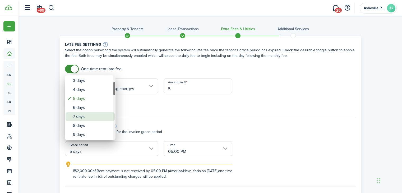
click at [101, 115] on div "7 days" at bounding box center [92, 116] width 39 height 9
type input "7 days"
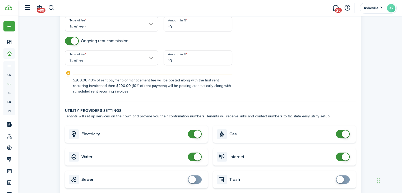
scroll to position [264, 0]
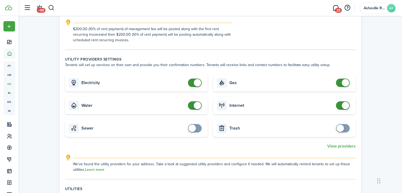
checkbox input "true"
click at [342, 129] on span at bounding box center [340, 128] width 7 height 7
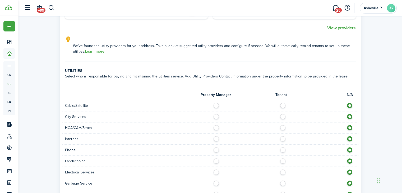
scroll to position [397, 0]
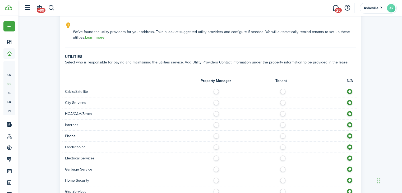
click at [216, 145] on label at bounding box center [217, 145] width 9 height 3
radio input "true"
click at [283, 124] on label at bounding box center [284, 123] width 9 height 3
radio input "true"
click at [281, 157] on label at bounding box center [284, 156] width 9 height 3
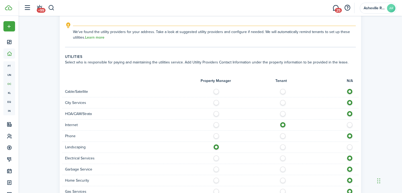
radio input "true"
click at [281, 167] on label at bounding box center [284, 168] width 9 height 3
radio input "true"
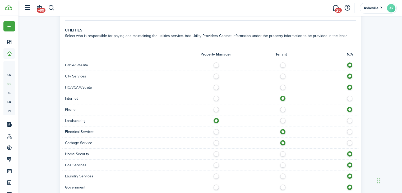
click at [283, 165] on label at bounding box center [284, 163] width 9 height 3
radio input "true"
click at [214, 176] on label at bounding box center [217, 174] width 9 height 3
radio input "true"
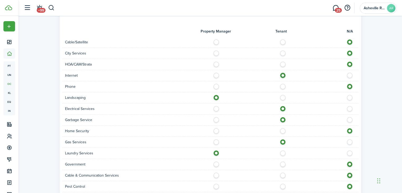
scroll to position [476, 0]
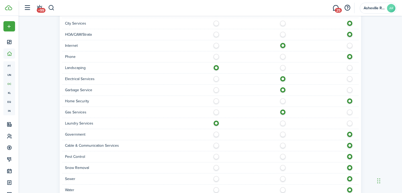
click at [216, 156] on label at bounding box center [217, 155] width 9 height 3
radio input "true"
click at [281, 189] on label at bounding box center [284, 188] width 9 height 3
radio input "true"
click at [283, 178] on label at bounding box center [284, 177] width 9 height 3
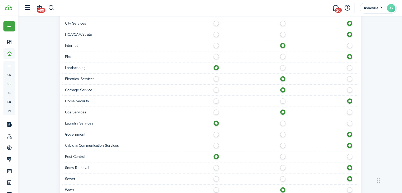
radio input "true"
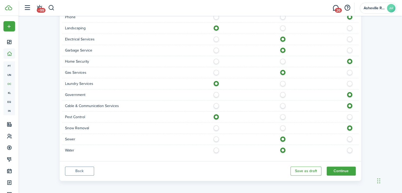
scroll to position [516, 0]
click at [331, 166] on button "Continue" at bounding box center [341, 170] width 29 height 9
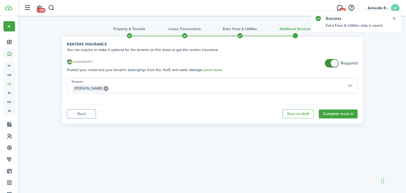
checkbox input "false"
click at [333, 62] on span at bounding box center [334, 63] width 7 height 7
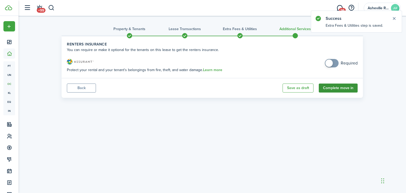
click at [330, 90] on button "Complete move in" at bounding box center [338, 88] width 39 height 9
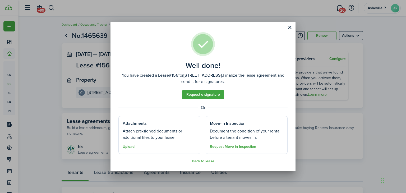
click at [165, 136] on well-done-section-description "Attach pre-signed documents or additional files to your lease." at bounding box center [160, 134] width 74 height 13
click at [133, 147] on button "Upload" at bounding box center [129, 147] width 12 height 4
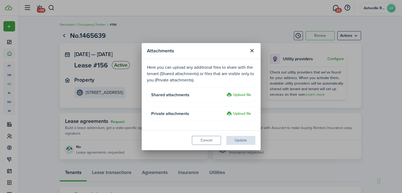
click at [242, 93] on label "Upload file" at bounding box center [239, 95] width 25 height 6
click at [225, 92] on input "Upload file" at bounding box center [225, 92] width 0 height 0
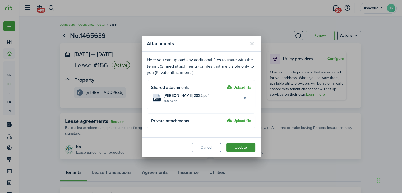
click at [250, 146] on button "Update" at bounding box center [240, 147] width 29 height 9
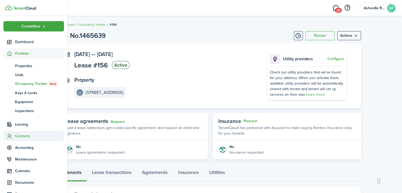
click at [25, 133] on span "Contacts" at bounding box center [39, 136] width 49 height 6
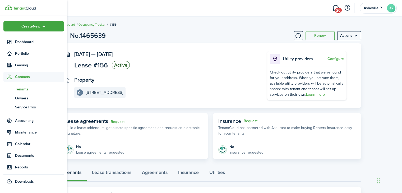
click at [24, 87] on span "Tenants" at bounding box center [39, 89] width 49 height 6
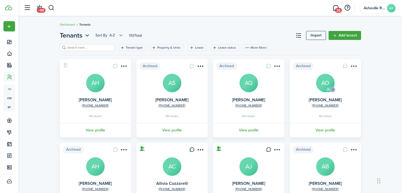
click at [102, 46] on filter-search at bounding box center [87, 47] width 55 height 7
click at [98, 48] on input "search" at bounding box center [89, 47] width 47 height 5
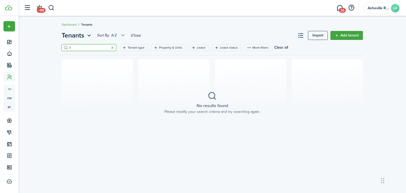
type input "l"
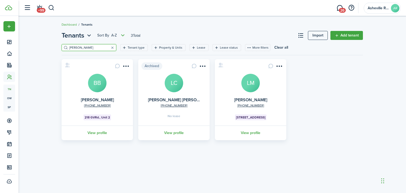
type input "[PERSON_NAME]"
click at [253, 84] on avatar-text "LM" at bounding box center [250, 83] width 19 height 19
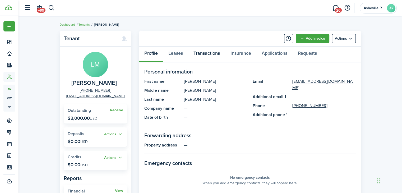
click at [204, 54] on link "Transactions" at bounding box center [206, 55] width 37 height 16
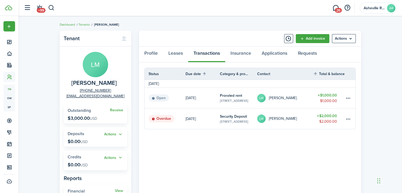
click at [264, 115] on table-profile-info "[PERSON_NAME]" at bounding box center [277, 119] width 40 height 8
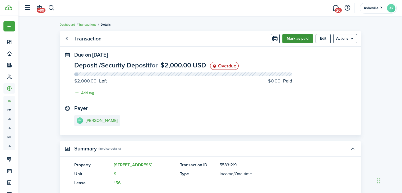
click at [303, 37] on button "Mark as paid" at bounding box center [297, 38] width 31 height 9
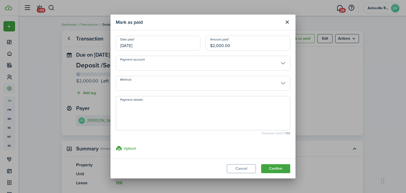
click at [141, 91] on modal-body "Date paid [DATE] Amount paid $2,000.00 Payment account Method Payment details C…" at bounding box center [203, 94] width 185 height 129
click at [141, 88] on input "Method" at bounding box center [203, 83] width 175 height 15
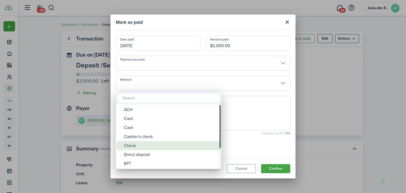
click at [132, 146] on div "Check" at bounding box center [171, 145] width 94 height 9
type input "Check"
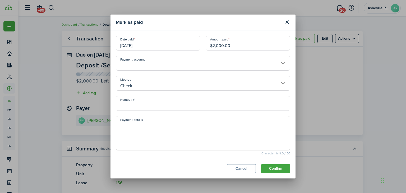
click at [145, 102] on input "Number, #" at bounding box center [203, 103] width 175 height 15
type input "608"
click at [145, 123] on textarea "Payment details" at bounding box center [203, 134] width 174 height 25
type textarea "Security deposit payment"
click at [277, 169] on button "Confirm" at bounding box center [275, 168] width 29 height 9
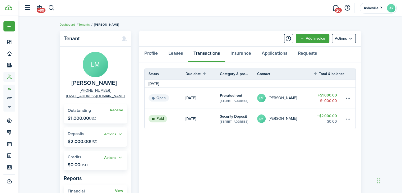
click at [275, 98] on table-profile-info-text "[PERSON_NAME]" at bounding box center [283, 98] width 28 height 4
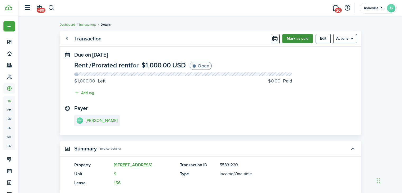
click at [291, 41] on button "Mark as paid" at bounding box center [297, 38] width 31 height 9
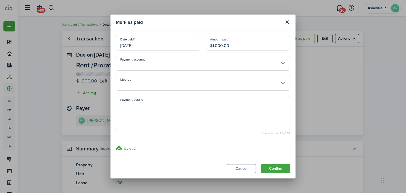
click at [157, 80] on input "Method" at bounding box center [203, 83] width 175 height 15
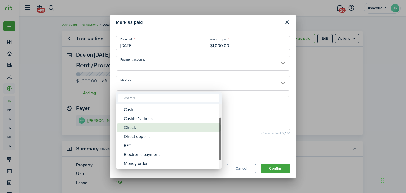
click at [145, 125] on div "Check" at bounding box center [171, 127] width 94 height 9
type input "Check"
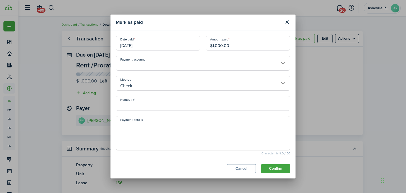
click at [146, 105] on input "Number, #" at bounding box center [203, 103] width 175 height 15
type input "609"
click at [134, 141] on textarea "Payment details" at bounding box center [203, 134] width 174 height 25
type textarea "September rent payment"
click at [275, 169] on button "Confirm" at bounding box center [275, 168] width 29 height 9
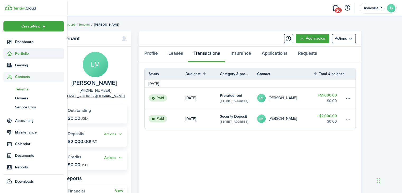
click at [19, 51] on span "Portfolio" at bounding box center [39, 54] width 49 height 6
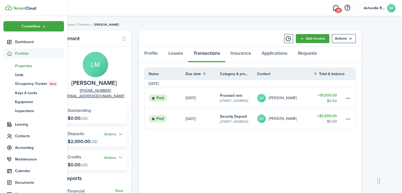
click at [20, 65] on span "Properties" at bounding box center [39, 66] width 49 height 6
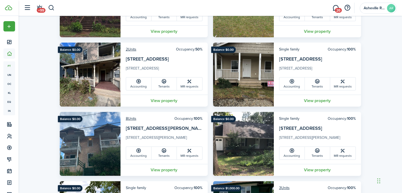
scroll to position [159, 0]
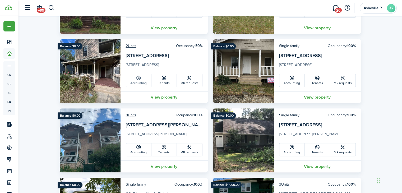
click at [142, 83] on link "Accounting" at bounding box center [138, 80] width 25 height 13
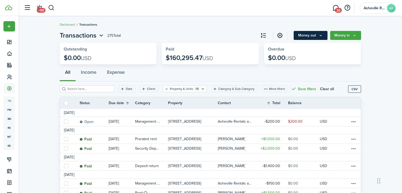
click at [304, 35] on button "Money out" at bounding box center [311, 35] width 34 height 9
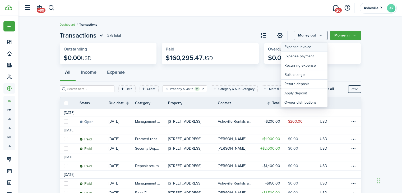
click at [292, 48] on link "Expense invoice" at bounding box center [304, 47] width 46 height 9
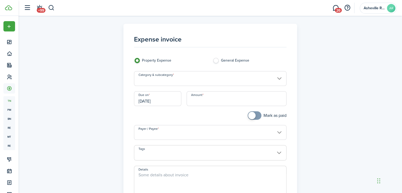
click at [174, 80] on input "Category & subcategory" at bounding box center [210, 78] width 153 height 15
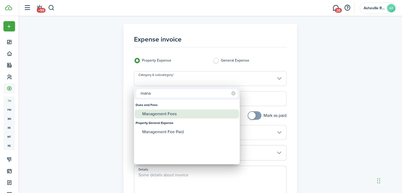
type input "mana"
click at [164, 115] on div "Management Fees" at bounding box center [189, 113] width 94 height 9
type input "Dues and Fees / Management Fees"
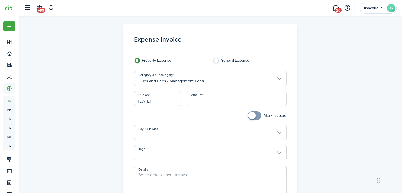
click at [225, 99] on input "Amount" at bounding box center [237, 98] width 100 height 15
type input "$100.00"
click at [200, 112] on div at bounding box center [170, 118] width 79 height 14
checkbox input "true"
click at [251, 114] on span at bounding box center [251, 115] width 7 height 7
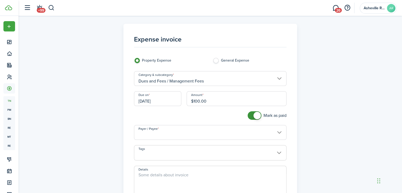
click at [182, 135] on input "Payer / Payee" at bounding box center [210, 132] width 153 height 15
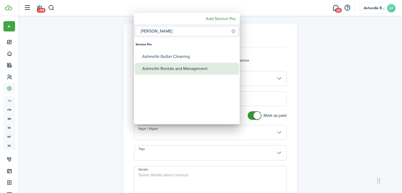
type input "[PERSON_NAME]"
click at [180, 70] on div "Asheville Rentals and Management" at bounding box center [189, 69] width 94 height 12
type input "Asheville Rentals and Management"
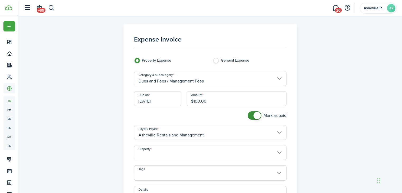
click at [165, 153] on input "Property" at bounding box center [210, 152] width 153 height 15
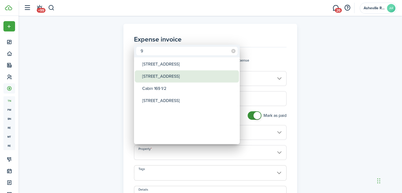
type input "9"
click at [181, 79] on div "[STREET_ADDRESS]" at bounding box center [189, 76] width 94 height 12
type input "[STREET_ADDRESS]"
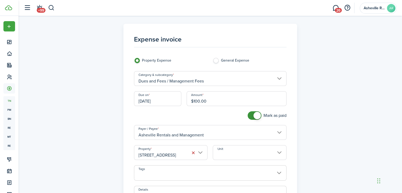
click at [231, 151] on input "Unit" at bounding box center [250, 152] width 74 height 15
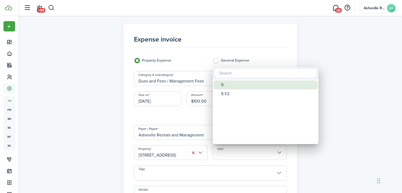
click at [234, 86] on div "9" at bounding box center [268, 84] width 94 height 9
type input "9"
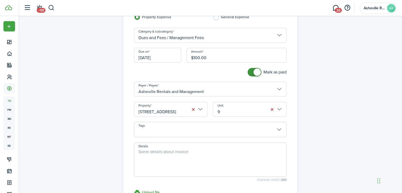
scroll to position [53, 0]
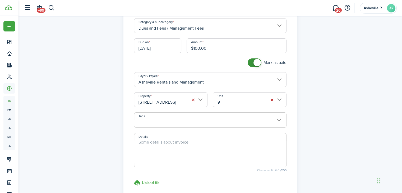
click at [187, 156] on textarea "Details" at bounding box center [210, 151] width 152 height 25
type textarea "/"
drag, startPoint x: 187, startPoint y: 140, endPoint x: 135, endPoint y: 146, distance: 52.1
click at [135, 146] on textarea "September payment" at bounding box center [210, 151] width 152 height 25
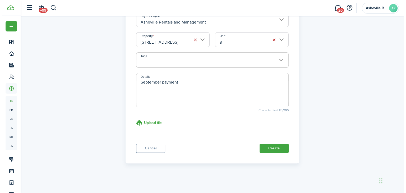
scroll to position [113, 0]
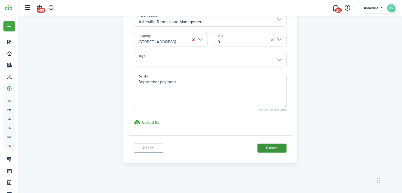
type textarea "September payment"
click at [277, 148] on button "Create" at bounding box center [272, 148] width 29 height 9
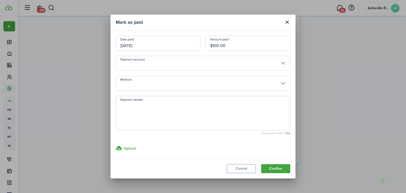
click at [140, 82] on input "Method" at bounding box center [203, 83] width 175 height 15
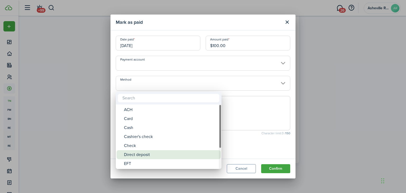
click at [139, 157] on div "Direct deposit" at bounding box center [171, 154] width 94 height 9
type input "Direct deposit"
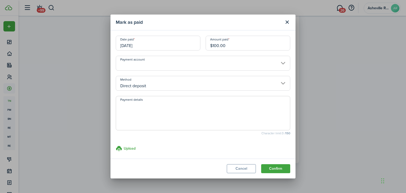
click at [147, 116] on textarea "Payment details" at bounding box center [203, 114] width 174 height 25
paste textarea "September payment"
type textarea "September payment"
click at [272, 170] on button "Confirm" at bounding box center [275, 168] width 29 height 9
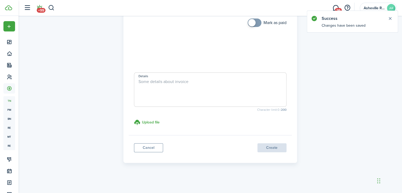
scroll to position [93, 0]
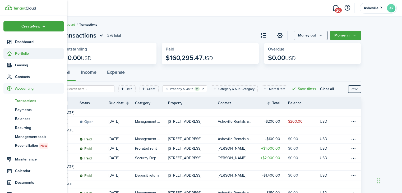
click at [13, 56] on sidebar-link-icon at bounding box center [9, 54] width 12 height 6
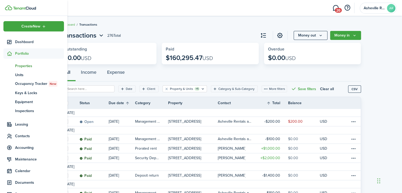
click at [17, 66] on span "Properties" at bounding box center [39, 66] width 49 height 6
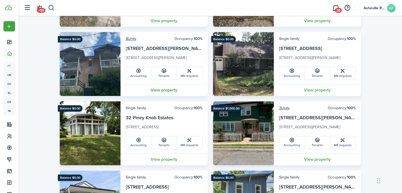
scroll to position [238, 0]
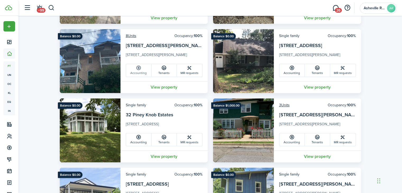
click at [137, 68] on icon at bounding box center [139, 67] width 6 height 5
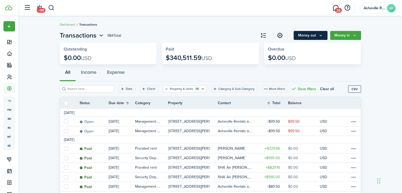
click at [306, 33] on button "Money out" at bounding box center [311, 35] width 34 height 9
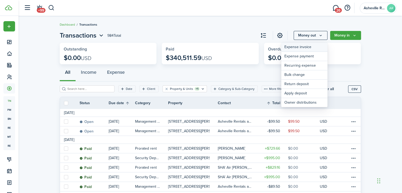
click at [290, 48] on link "Expense invoice" at bounding box center [304, 47] width 46 height 9
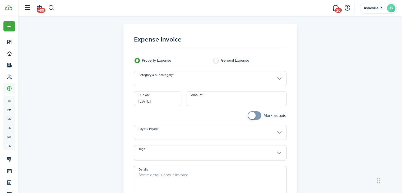
click at [157, 82] on input "Category & subcategory" at bounding box center [210, 78] width 153 height 15
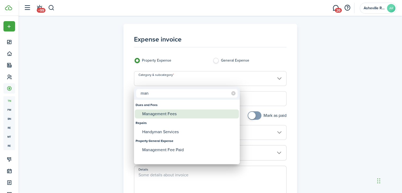
type input "man"
click at [160, 112] on div "Management Fees" at bounding box center [189, 113] width 94 height 9
type input "Dues and Fees / Management Fees"
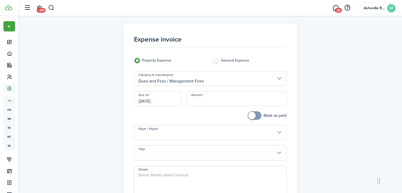
click at [194, 102] on input "Amount" at bounding box center [237, 98] width 100 height 15
type input "$72.96"
checkbox input "true"
click at [248, 114] on span at bounding box center [251, 115] width 7 height 7
click at [205, 124] on div at bounding box center [170, 118] width 79 height 14
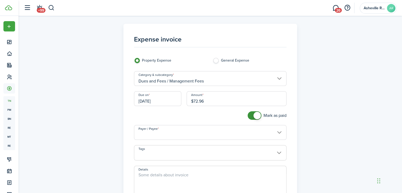
click at [195, 134] on input "Payer / Payee" at bounding box center [210, 132] width 153 height 15
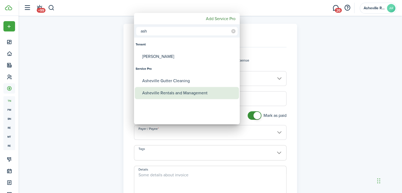
type input "ash"
click at [180, 90] on div "Asheville Rentals and Management" at bounding box center [189, 93] width 94 height 12
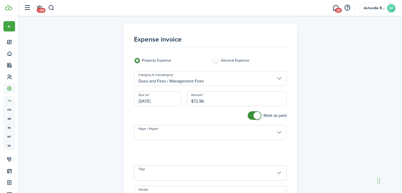
type input "Asheville Rentals and Management"
click at [166, 155] on input "Property" at bounding box center [210, 152] width 153 height 15
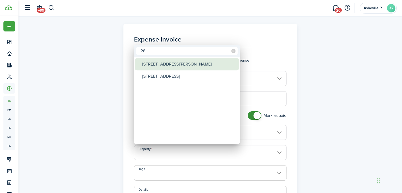
type input "28"
click at [168, 67] on div "[STREET_ADDRESS][PERSON_NAME]" at bounding box center [189, 64] width 94 height 12
type input "[STREET_ADDRESS][PERSON_NAME]"
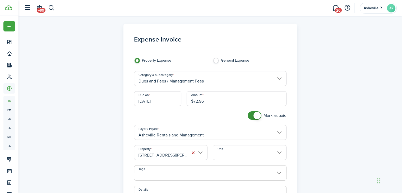
click at [229, 148] on input "Unit" at bounding box center [250, 152] width 74 height 15
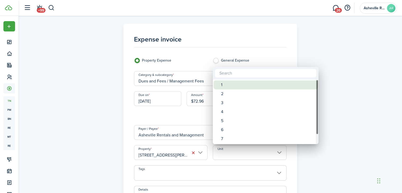
click at [234, 84] on div "1" at bounding box center [268, 84] width 94 height 9
type input "1"
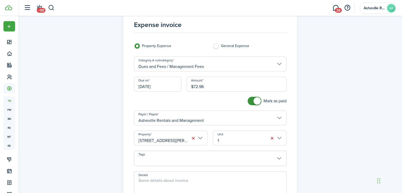
scroll to position [53, 0]
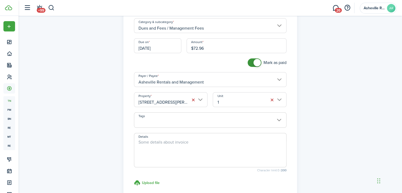
click at [180, 146] on textarea "Details" at bounding box center [210, 151] width 152 height 25
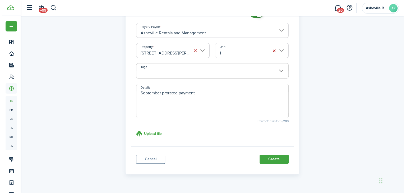
scroll to position [113, 0]
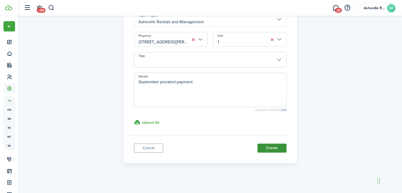
type textarea "September prorated payment"
click at [267, 150] on button "Create" at bounding box center [272, 148] width 29 height 9
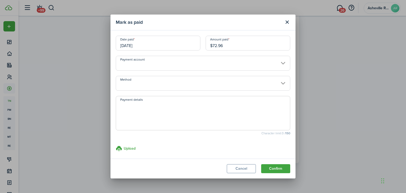
click at [157, 87] on input "Method" at bounding box center [203, 83] width 175 height 15
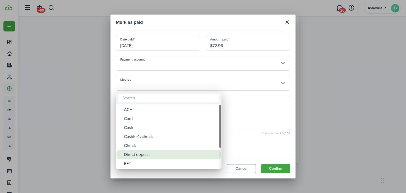
click at [140, 153] on div "Direct deposit" at bounding box center [171, 154] width 94 height 9
type input "Direct deposit"
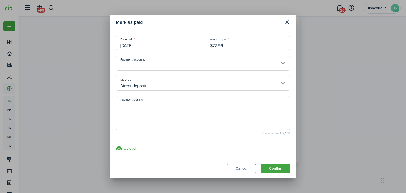
click at [156, 107] on textarea "Payment details" at bounding box center [203, 114] width 174 height 25
paste textarea "September payment"
type textarea "September payment"
click at [276, 170] on button "Confirm" at bounding box center [275, 168] width 29 height 9
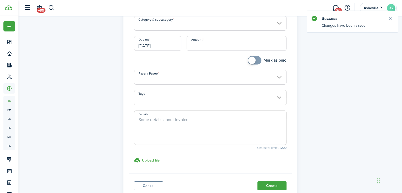
scroll to position [40, 0]
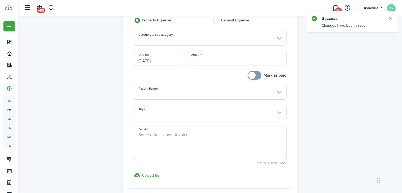
click at [158, 42] on input "Category & subcategory" at bounding box center [210, 38] width 153 height 15
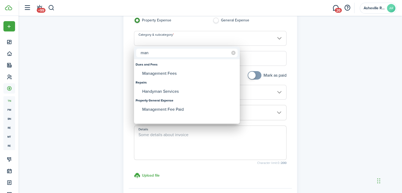
type input "man"
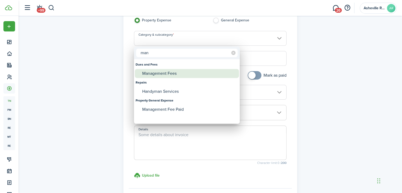
click at [162, 76] on div "Management Fees" at bounding box center [189, 73] width 94 height 9
type input "Dues and Fees / Management Fees"
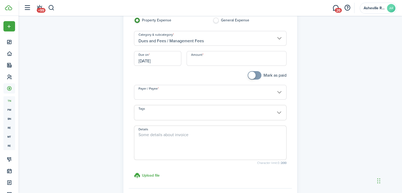
click at [205, 62] on input "Amount" at bounding box center [237, 58] width 100 height 15
type input "$82.91"
checkbox input "true"
click at [250, 73] on span at bounding box center [251, 75] width 7 height 7
click at [180, 114] on span at bounding box center [210, 115] width 152 height 9
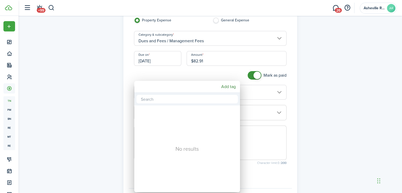
click at [196, 70] on div at bounding box center [201, 97] width 487 height 278
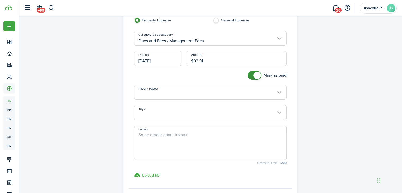
click at [183, 91] on input "Payer / Payee" at bounding box center [210, 92] width 153 height 15
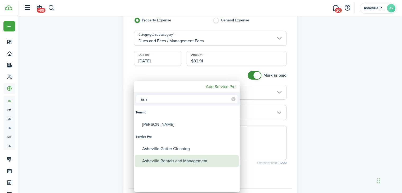
type input "ash"
click at [163, 162] on div "Asheville Rentals and Management" at bounding box center [189, 161] width 94 height 12
type input "Asheville Rentals and Management"
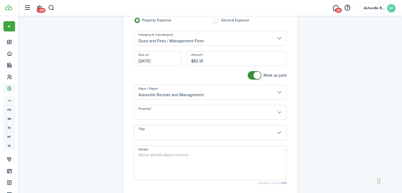
click at [177, 115] on input "Property" at bounding box center [210, 112] width 153 height 15
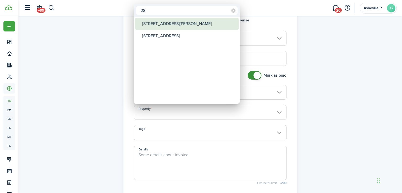
type input "28"
click at [179, 26] on div "[STREET_ADDRESS][PERSON_NAME]" at bounding box center [189, 24] width 94 height 12
type input "[STREET_ADDRESS][PERSON_NAME]"
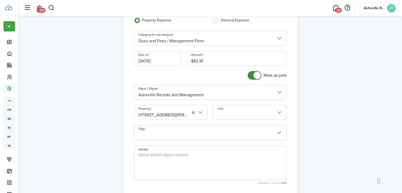
click at [222, 111] on input "Unit" at bounding box center [250, 112] width 74 height 15
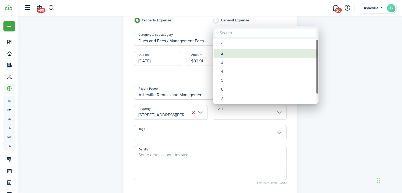
click at [232, 51] on div "2" at bounding box center [268, 53] width 94 height 9
type input "2"
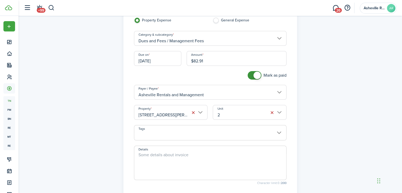
click at [177, 167] on textarea "Details" at bounding box center [210, 164] width 152 height 25
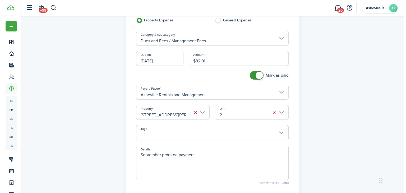
scroll to position [93, 0]
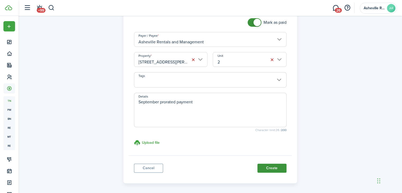
type textarea "September prorated payment"
click at [273, 165] on button "Create" at bounding box center [272, 168] width 29 height 9
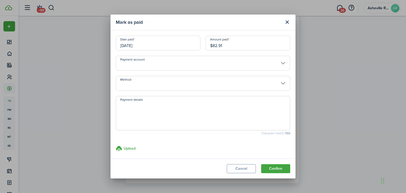
click at [136, 79] on input "Method" at bounding box center [203, 83] width 175 height 15
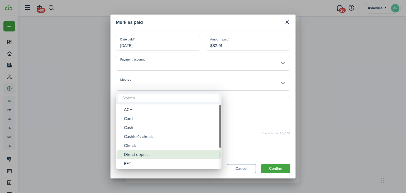
click at [149, 155] on div "Direct deposit" at bounding box center [171, 154] width 94 height 9
type input "Direct deposit"
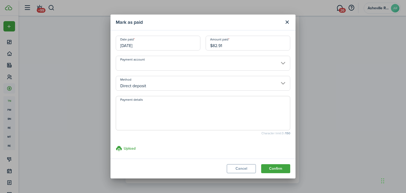
click at [152, 120] on textarea "Payment details" at bounding box center [203, 114] width 174 height 25
type textarea "v"
paste textarea "September payment"
type textarea "September payment"
click at [274, 167] on button "Confirm" at bounding box center [275, 168] width 29 height 9
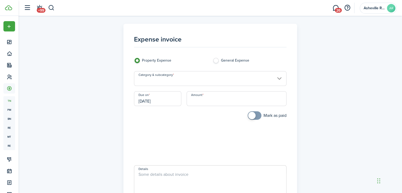
scroll to position [93, 0]
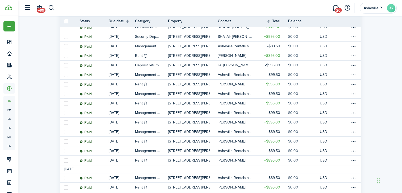
scroll to position [159, 0]
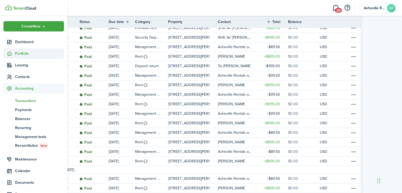
click at [31, 55] on span "Portfolio" at bounding box center [39, 54] width 49 height 6
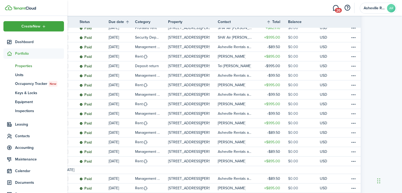
click at [31, 67] on span "Properties" at bounding box center [39, 66] width 49 height 6
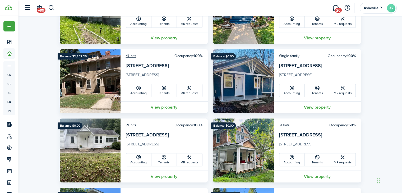
scroll to position [555, 0]
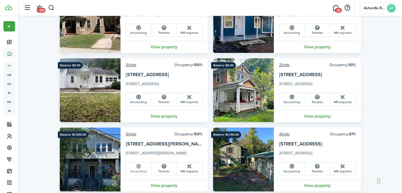
click at [139, 167] on icon at bounding box center [139, 166] width 6 height 5
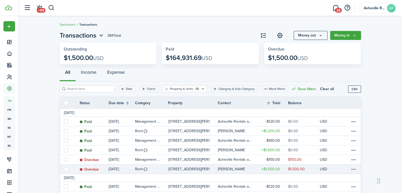
click at [155, 169] on link "Rent" at bounding box center [151, 168] width 33 height 9
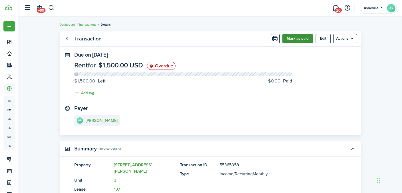
click at [295, 40] on button "Mark as paid" at bounding box center [297, 38] width 31 height 9
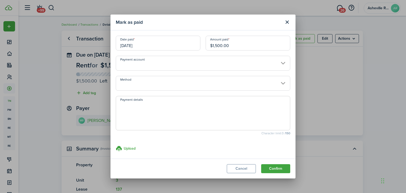
click at [139, 80] on input "Method" at bounding box center [203, 83] width 175 height 15
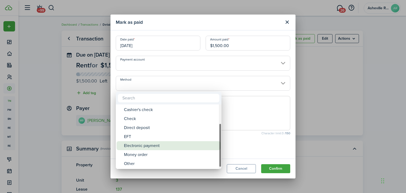
click at [143, 147] on div "Electronic payment" at bounding box center [171, 145] width 94 height 9
type input "Electronic payment"
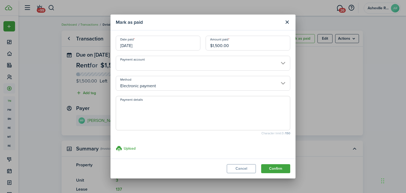
drag, startPoint x: 235, startPoint y: 47, endPoint x: 208, endPoint y: 46, distance: 27.3
click at [208, 46] on input "$1,500.00" at bounding box center [248, 43] width 85 height 15
type input "$1,000.00"
click at [179, 104] on textarea "Payment details" at bounding box center [203, 114] width 174 height 25
paste textarea "September payment"
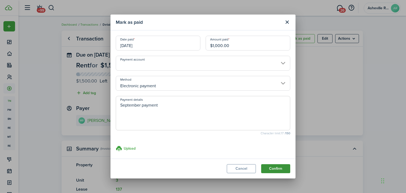
type textarea "September payment"
click at [277, 168] on button "Confirm" at bounding box center [275, 168] width 29 height 9
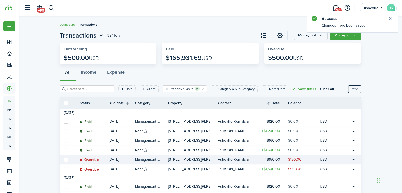
click at [213, 156] on link "[STREET_ADDRESS][PERSON_NAME]" at bounding box center [193, 159] width 50 height 9
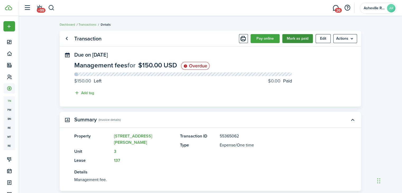
click at [286, 38] on button "Mark as paid" at bounding box center [297, 38] width 31 height 9
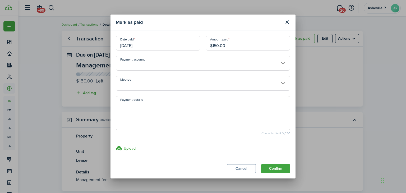
drag, startPoint x: 241, startPoint y: 44, endPoint x: 206, endPoint y: 47, distance: 35.3
click at [206, 47] on input "$150.00" at bounding box center [248, 43] width 85 height 15
click at [184, 80] on input "Method" at bounding box center [203, 83] width 175 height 15
type input "$100.00"
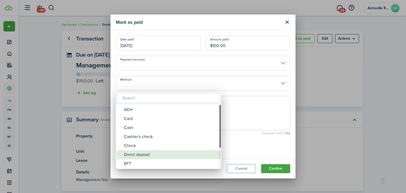
drag, startPoint x: 178, startPoint y: 155, endPoint x: 179, endPoint y: 129, distance: 26.2
click at [178, 155] on div "Direct deposit" at bounding box center [171, 154] width 94 height 9
type input "Direct deposit"
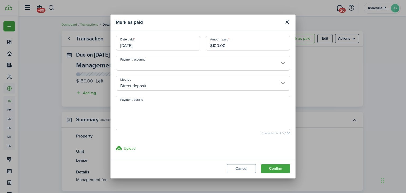
click at [182, 119] on textarea "Payment details" at bounding box center [203, 114] width 174 height 25
paste textarea "September payment"
type textarea "September payment"
click at [277, 170] on button "Confirm" at bounding box center [275, 168] width 29 height 9
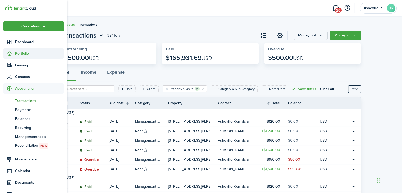
click at [28, 54] on span "Portfolio" at bounding box center [39, 54] width 49 height 6
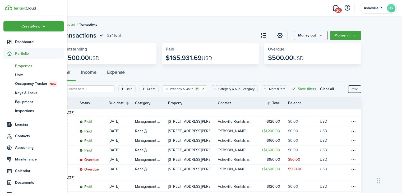
click at [30, 66] on span "Properties" at bounding box center [39, 66] width 49 height 6
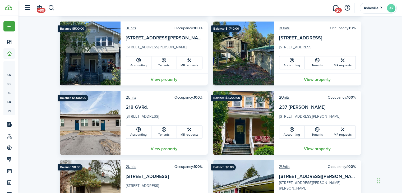
scroll to position [628, 0]
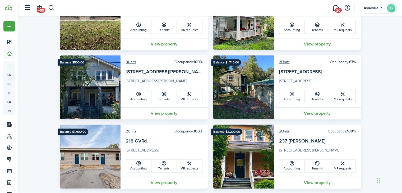
click at [290, 93] on icon at bounding box center [292, 93] width 6 height 5
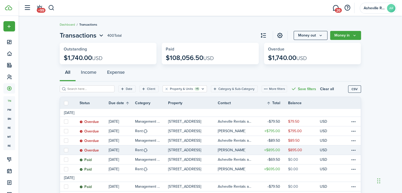
click at [62, 150] on link at bounding box center [66, 149] width 12 height 9
click at [66, 151] on label at bounding box center [66, 150] width 4 height 4
click at [64, 150] on input "checkbox" at bounding box center [64, 150] width 0 height 0
checkbox input "true"
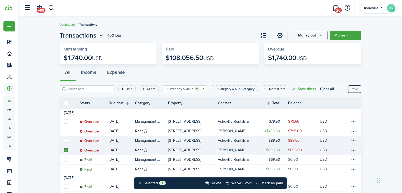
click at [67, 141] on label at bounding box center [66, 141] width 4 height 4
click at [64, 141] on input "checkbox" at bounding box center [64, 140] width 0 height 0
checkbox input "true"
click at [64, 150] on label at bounding box center [66, 150] width 4 height 4
click at [64, 150] on input "checkbox" at bounding box center [64, 150] width 0 height 0
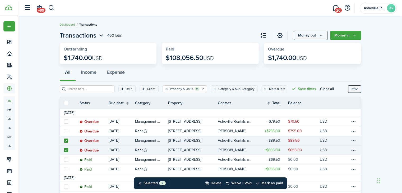
checkbox input "false"
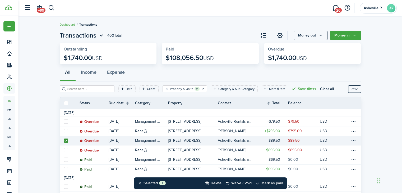
click at [269, 182] on button "Mark as paid" at bounding box center [270, 183] width 28 height 12
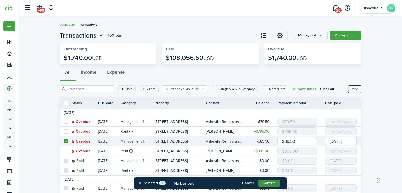
click at [275, 181] on button "Confirm" at bounding box center [269, 183] width 21 height 7
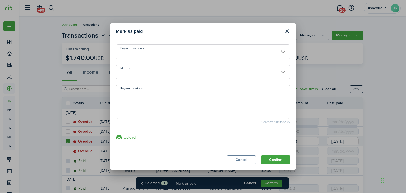
click at [166, 78] on input "Method" at bounding box center [203, 72] width 175 height 15
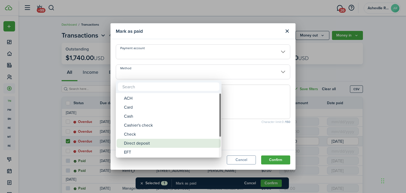
click at [157, 144] on div "Direct deposit" at bounding box center [171, 143] width 94 height 9
type input "Direct deposit"
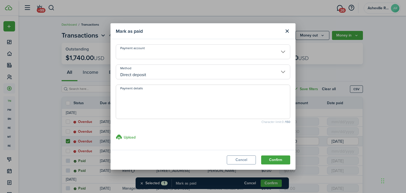
click at [163, 112] on textarea "Payment details" at bounding box center [203, 103] width 174 height 25
paste textarea "September payment"
type textarea "September payment"
click at [287, 163] on button "Confirm" at bounding box center [275, 159] width 29 height 9
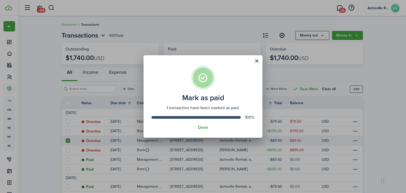
click at [203, 126] on button "Done" at bounding box center [203, 127] width 10 height 5
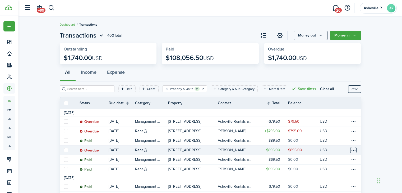
click at [356, 152] on table-menu-btn-icon at bounding box center [353, 150] width 6 height 6
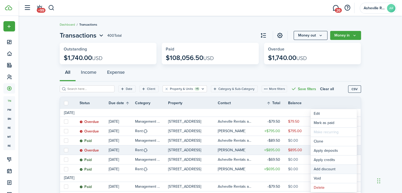
click at [333, 167] on button "Add discount" at bounding box center [334, 169] width 46 height 9
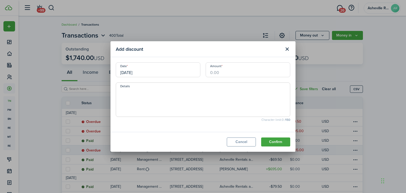
click at [231, 71] on input "Amount" at bounding box center [248, 69] width 85 height 15
type input "$894.99"
click at [278, 140] on button "Confirm" at bounding box center [275, 142] width 29 height 9
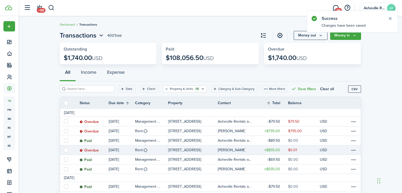
click at [224, 150] on table-profile-info-text "[PERSON_NAME]" at bounding box center [232, 150] width 28 height 4
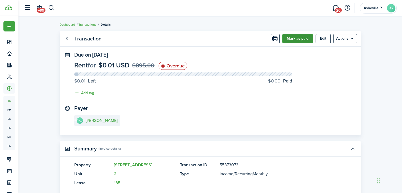
click at [308, 40] on button "Mark as paid" at bounding box center [297, 38] width 31 height 9
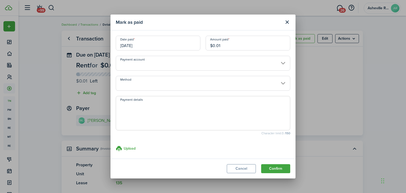
click at [138, 78] on input "Method" at bounding box center [203, 83] width 175 height 15
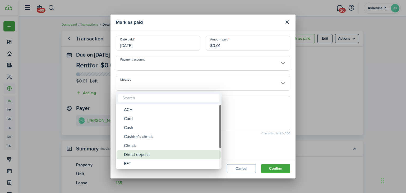
click at [161, 157] on div "Direct deposit" at bounding box center [171, 154] width 94 height 9
type input "Direct deposit"
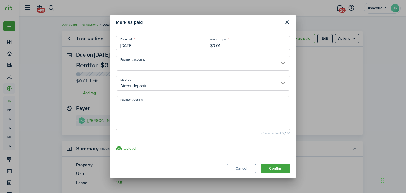
click at [166, 114] on textarea "Payment details" at bounding box center [203, 114] width 174 height 25
paste textarea "September payment"
type textarea "September payment"
click at [267, 165] on button "Confirm" at bounding box center [275, 168] width 29 height 9
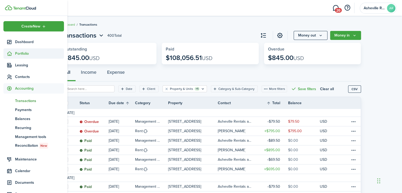
click at [20, 54] on span "Portfolio" at bounding box center [39, 54] width 49 height 6
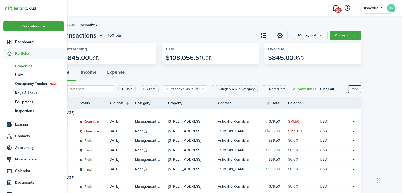
click at [19, 66] on span "Properties" at bounding box center [39, 66] width 49 height 6
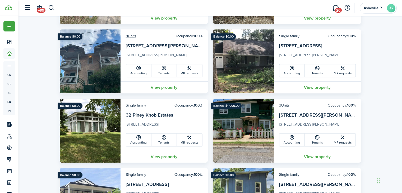
scroll to position [238, 0]
click at [289, 70] on icon at bounding box center [292, 67] width 6 height 5
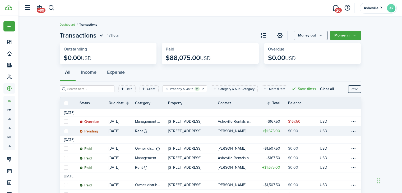
click at [191, 130] on p "[STREET_ADDRESS]" at bounding box center [184, 131] width 33 height 6
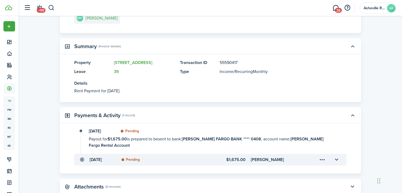
scroll to position [123, 0]
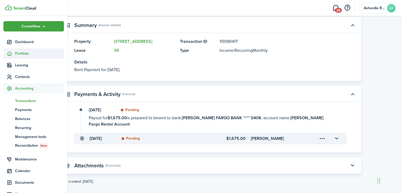
click at [13, 52] on sidebar-link-icon at bounding box center [9, 54] width 12 height 6
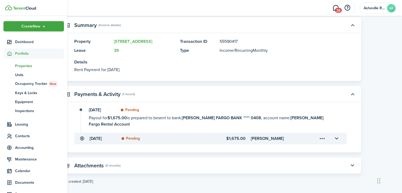
click at [22, 66] on span "Properties" at bounding box center [39, 66] width 49 height 6
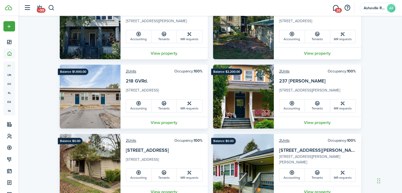
scroll to position [707, 0]
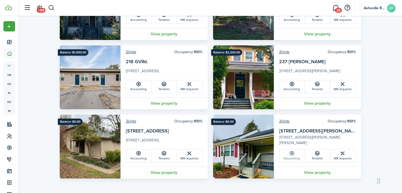
click at [290, 158] on link "Accounting" at bounding box center [292, 155] width 25 height 13
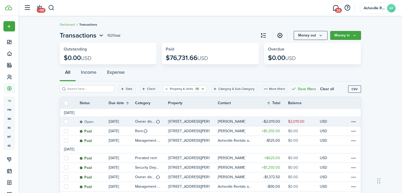
click at [222, 122] on table-profile-info-text "[PERSON_NAME]" at bounding box center [232, 122] width 28 height 4
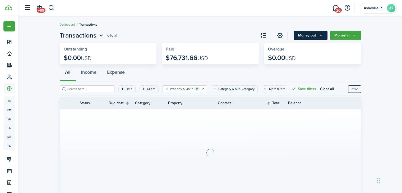
click at [297, 31] on button "Money out" at bounding box center [311, 35] width 34 height 9
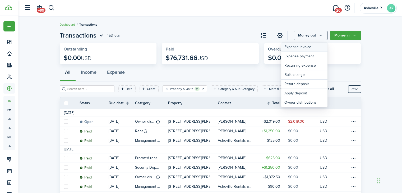
click at [304, 47] on link "Expense invoice" at bounding box center [304, 47] width 46 height 9
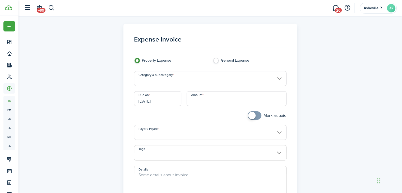
click at [167, 80] on input "Category & subcategory" at bounding box center [210, 78] width 153 height 15
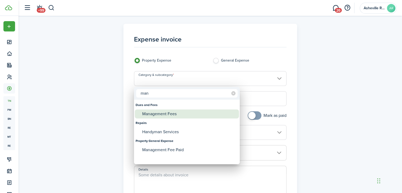
type input "man"
click at [159, 112] on div "Management Fees" at bounding box center [189, 113] width 94 height 9
type input "Dues and Fees / Management Fees"
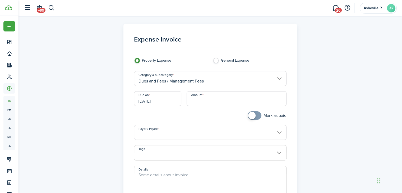
click at [195, 100] on input "Amount" at bounding box center [237, 98] width 100 height 15
type input "$187.50"
checkbox input "true"
click at [251, 118] on span at bounding box center [251, 115] width 7 height 7
click at [197, 134] on input "Payer / Payee" at bounding box center [210, 132] width 153 height 15
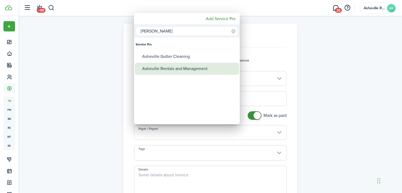
type input "[PERSON_NAME]"
click at [162, 71] on div "Asheville Rentals and Management" at bounding box center [189, 69] width 94 height 12
type input "Asheville Rentals and Management"
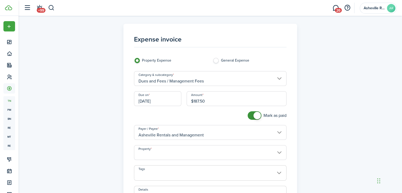
click at [155, 152] on input "Property" at bounding box center [210, 152] width 153 height 15
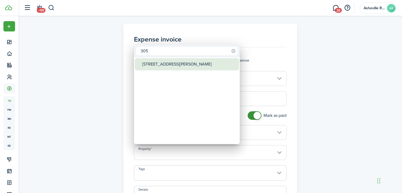
type input "305"
click at [169, 63] on div "[STREET_ADDRESS][PERSON_NAME]" at bounding box center [189, 64] width 94 height 12
type input "[STREET_ADDRESS][PERSON_NAME]"
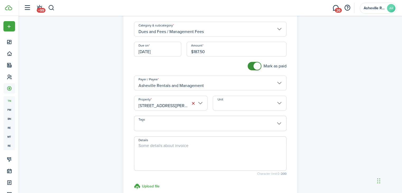
scroll to position [53, 0]
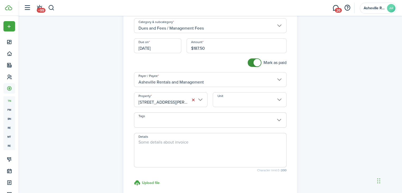
click at [224, 103] on input "Unit" at bounding box center [250, 99] width 74 height 15
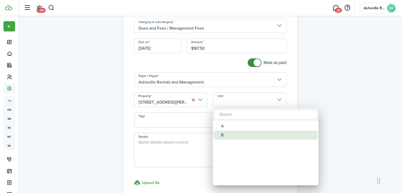
click at [223, 131] on div "B" at bounding box center [268, 135] width 94 height 9
type input "B"
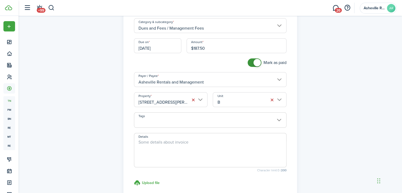
click at [179, 149] on textarea "Details" at bounding box center [210, 151] width 152 height 25
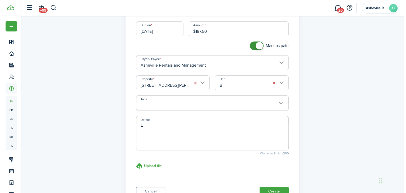
scroll to position [79, 0]
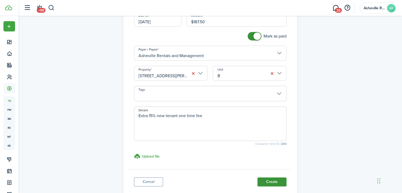
type textarea "Extra 15% new tenant one time fee"
click at [279, 178] on button "Create" at bounding box center [272, 181] width 29 height 9
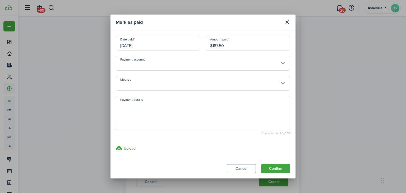
click at [132, 83] on input "Method" at bounding box center [203, 83] width 175 height 15
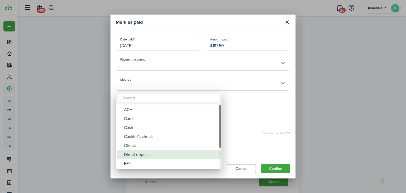
drag, startPoint x: 153, startPoint y: 154, endPoint x: 155, endPoint y: 146, distance: 7.8
click at [153, 153] on div "Direct deposit" at bounding box center [171, 154] width 94 height 9
type input "Direct deposit"
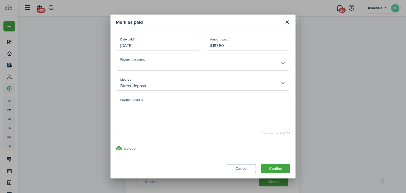
click at [162, 120] on textarea "Payment details" at bounding box center [203, 114] width 174 height 25
paste textarea "September payment"
type textarea "September payment"
click at [274, 167] on button "Confirm" at bounding box center [275, 168] width 29 height 9
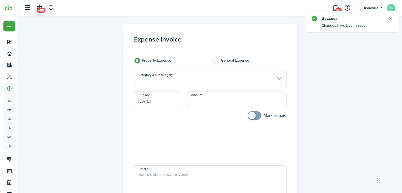
scroll to position [79, 0]
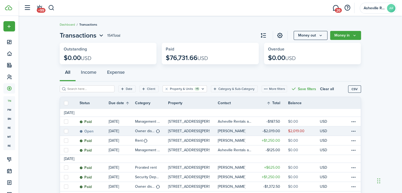
click at [289, 130] on table-amount-description "$2,019.00" at bounding box center [296, 131] width 16 height 6
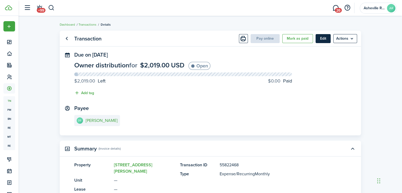
click at [320, 41] on button "Edit" at bounding box center [323, 38] width 15 height 9
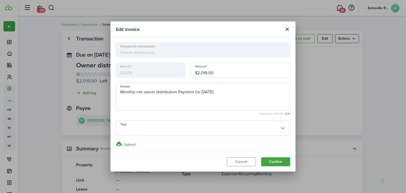
drag, startPoint x: 230, startPoint y: 72, endPoint x: 197, endPoint y: 76, distance: 33.0
click at [197, 76] on input "$2,019.00" at bounding box center [241, 70] width 100 height 15
type input "$937.50"
click at [271, 161] on button "Confirm" at bounding box center [275, 161] width 29 height 9
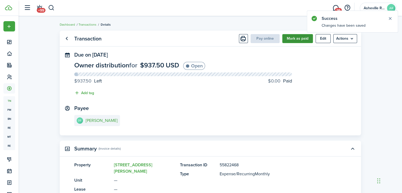
click at [304, 38] on button "Mark as paid" at bounding box center [297, 38] width 31 height 9
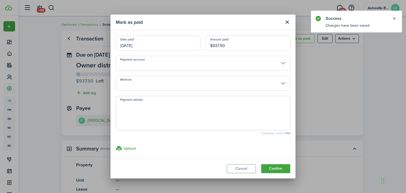
click at [173, 86] on input "Method" at bounding box center [203, 83] width 175 height 15
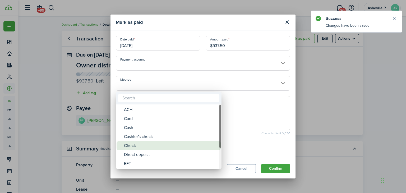
click at [151, 147] on div "Check" at bounding box center [171, 145] width 94 height 9
type input "Check"
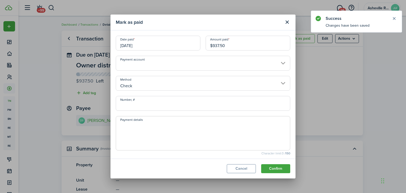
click at [135, 107] on input "Number, #" at bounding box center [203, 103] width 175 height 15
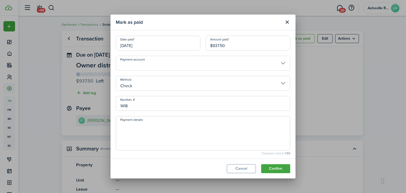
type input "1418"
click at [136, 129] on textarea "Payment details" at bounding box center [203, 134] width 174 height 25
paste textarea "September payment"
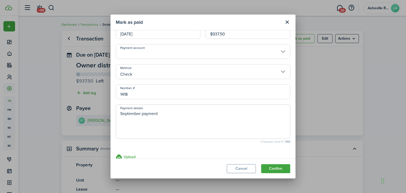
scroll to position [22, 0]
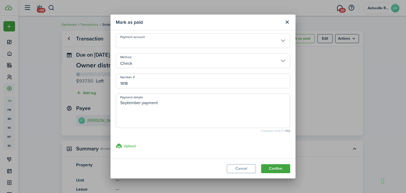
type textarea "September payment"
click at [125, 144] on h3 "Upload" at bounding box center [130, 146] width 12 height 6
click at [116, 143] on input "Upload store documents and templates Choose file" at bounding box center [116, 143] width 0 height 0
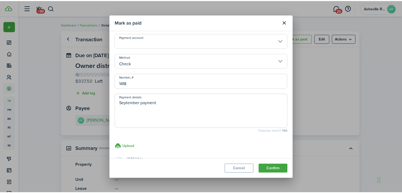
scroll to position [44, 0]
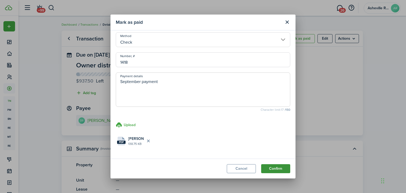
click at [278, 169] on button "Confirm" at bounding box center [275, 168] width 29 height 9
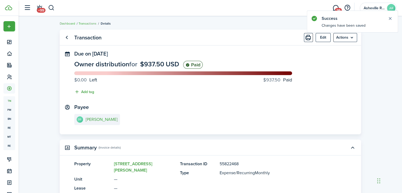
scroll to position [0, 0]
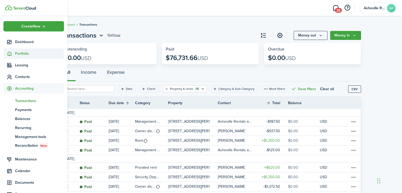
drag, startPoint x: 27, startPoint y: 53, endPoint x: 26, endPoint y: 57, distance: 4.2
click at [27, 53] on span "Portfolio" at bounding box center [39, 54] width 49 height 6
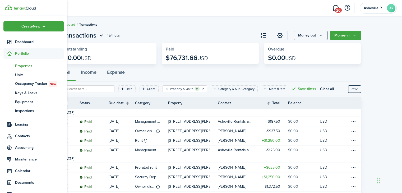
click at [25, 65] on span "Properties" at bounding box center [39, 66] width 49 height 6
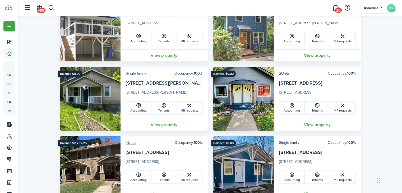
scroll to position [423, 0]
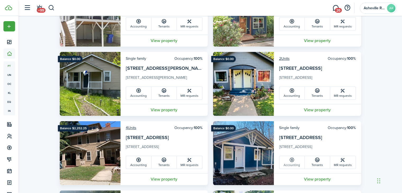
click at [294, 161] on icon at bounding box center [292, 159] width 6 height 5
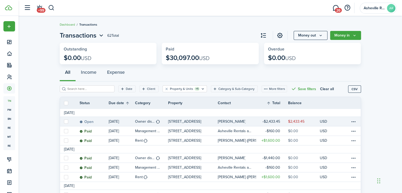
click at [139, 121] on table-info-title "Owner distribution" at bounding box center [145, 122] width 20 height 6
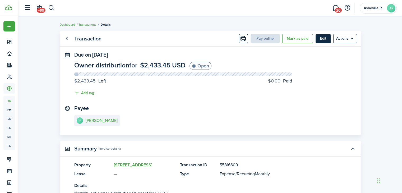
click at [321, 36] on button "Edit" at bounding box center [323, 38] width 15 height 9
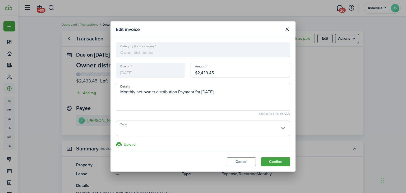
drag, startPoint x: 217, startPoint y: 72, endPoint x: 196, endPoint y: 73, distance: 21.2
click at [196, 73] on input "$2,433.45" at bounding box center [241, 70] width 100 height 15
